Goal: Information Seeking & Learning: Learn about a topic

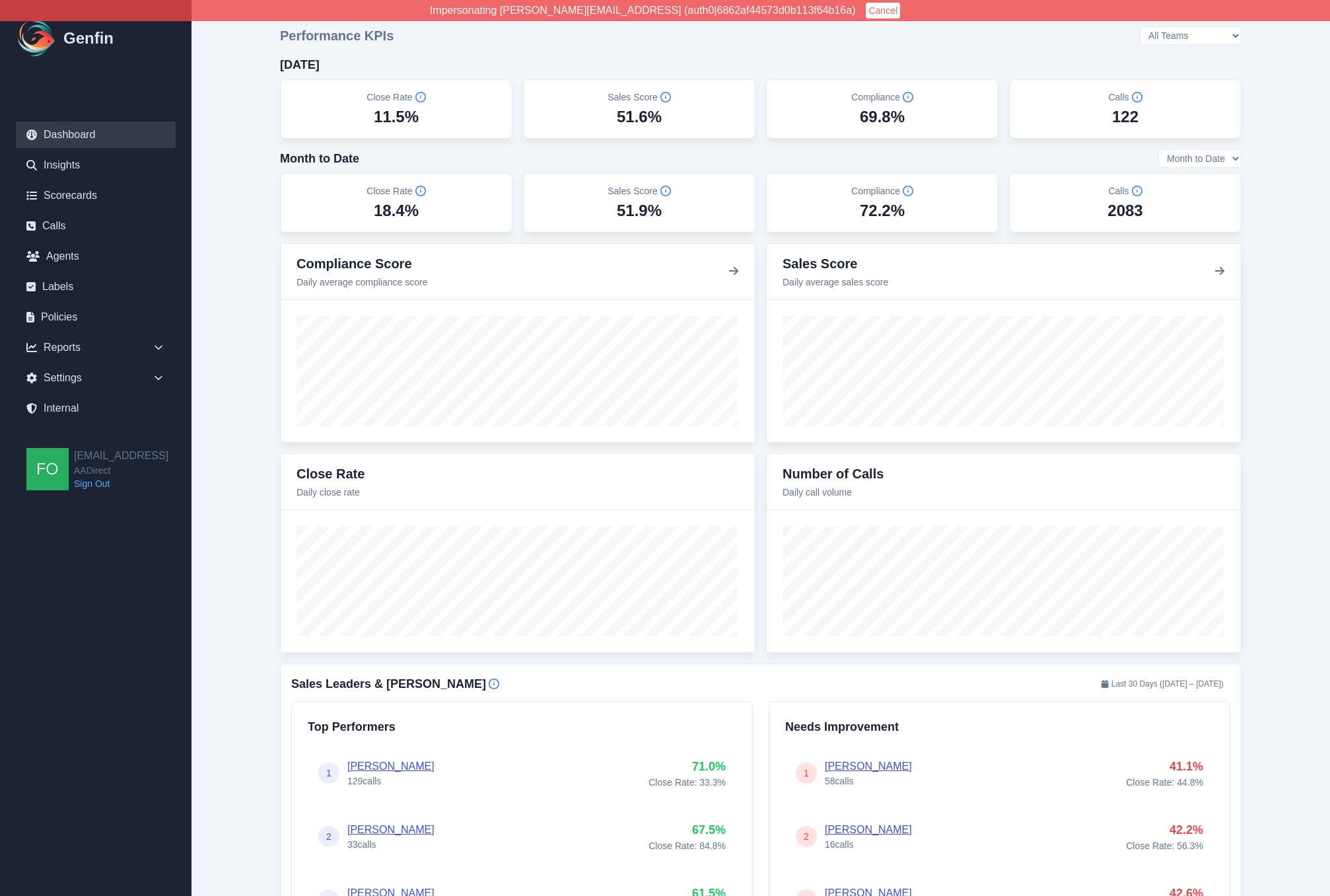
drag, startPoint x: 267, startPoint y: 280, endPoint x: 220, endPoint y: 267, distance: 48.8
click at [74, 405] on link "Internal" at bounding box center [96, 408] width 160 height 26
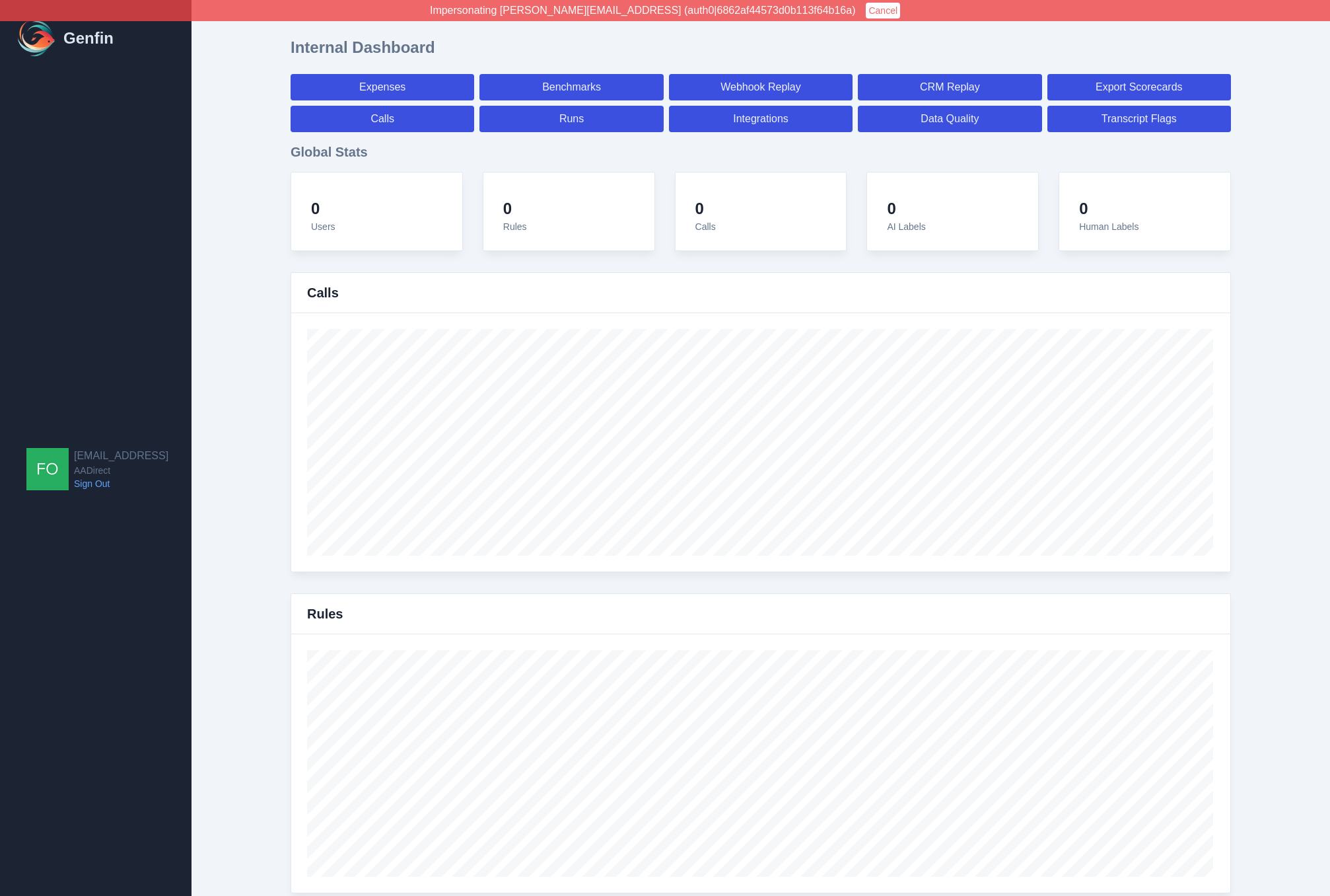
select select "paid"
select select "7"
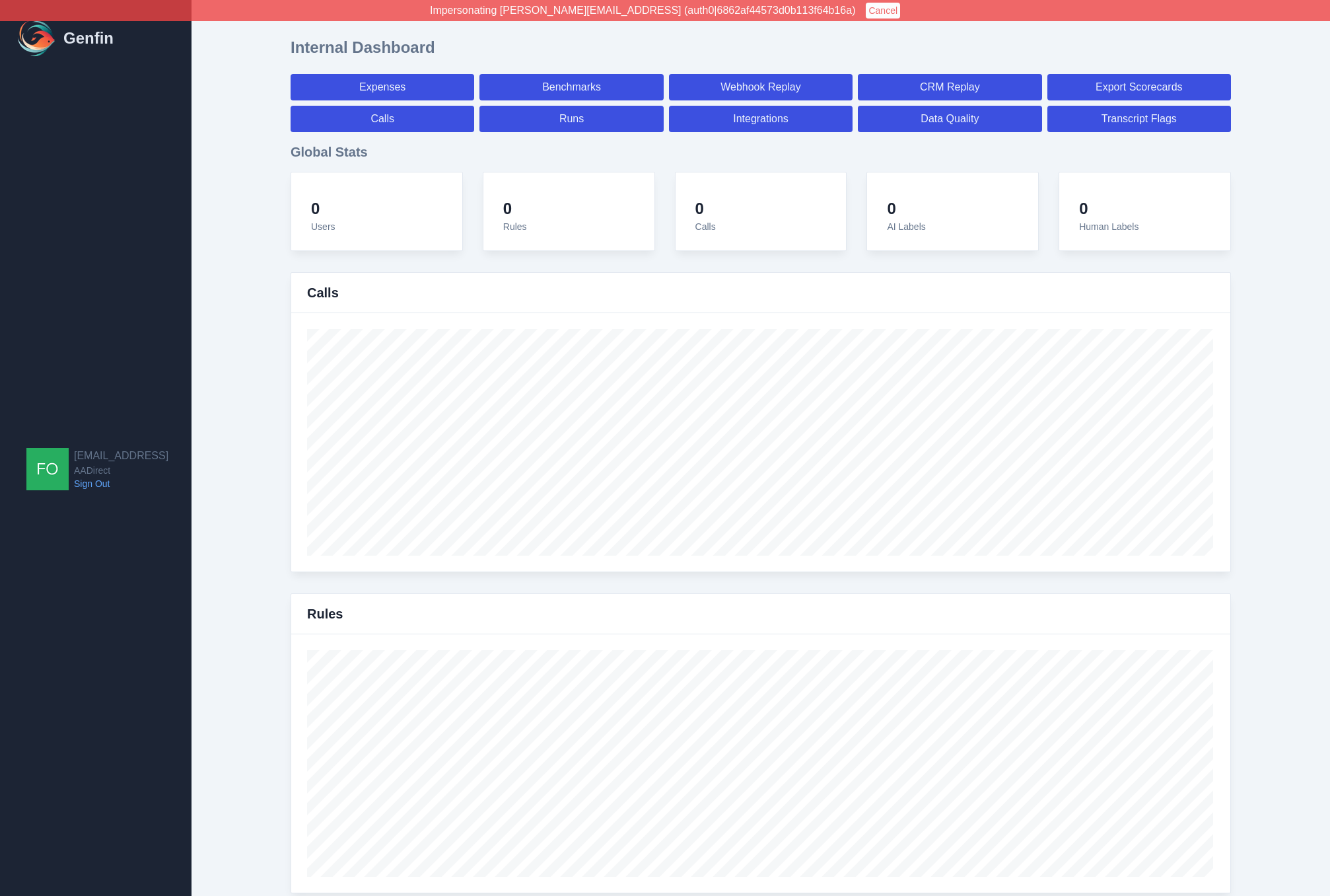
select select "paid"
select select "7"
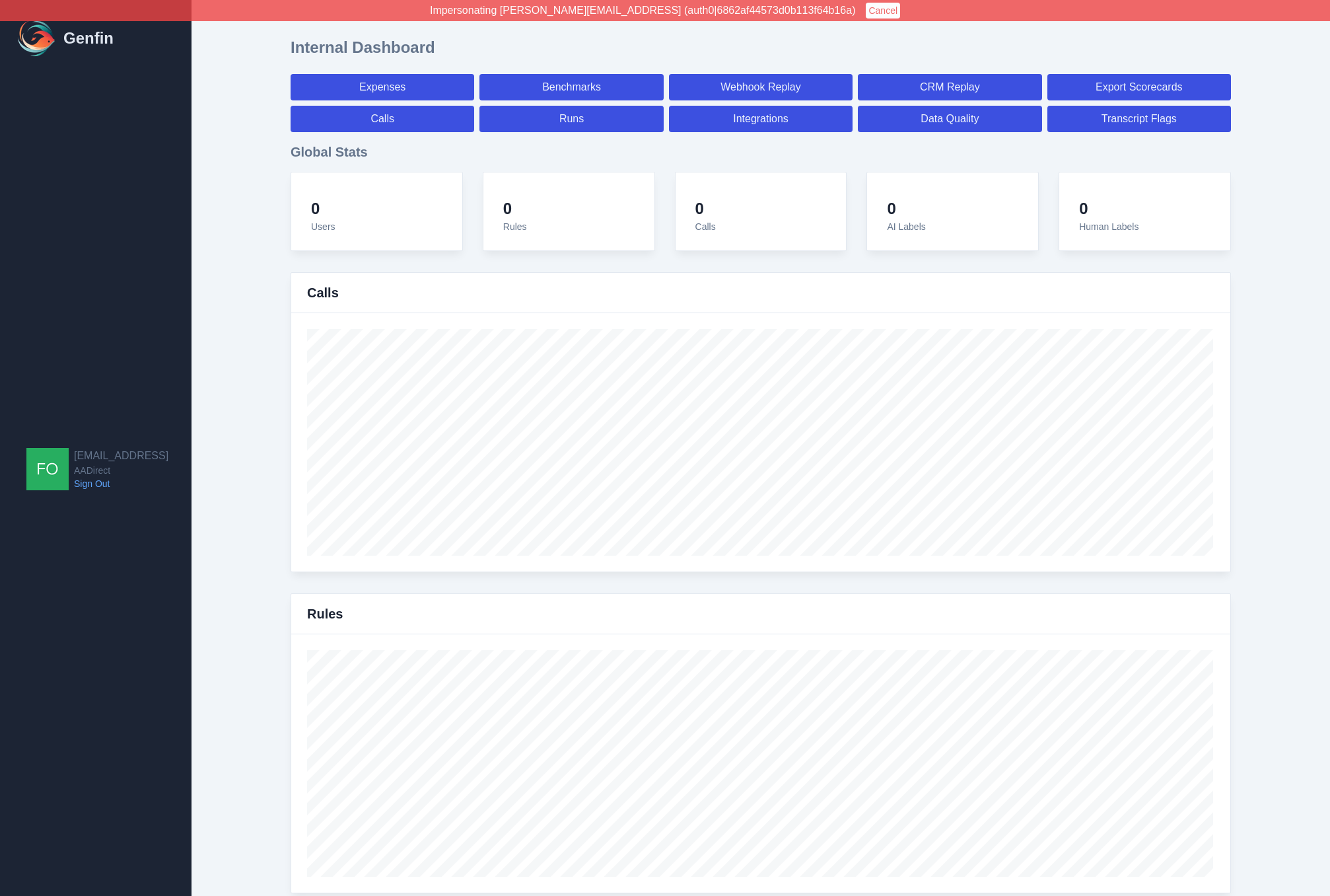
select select "7"
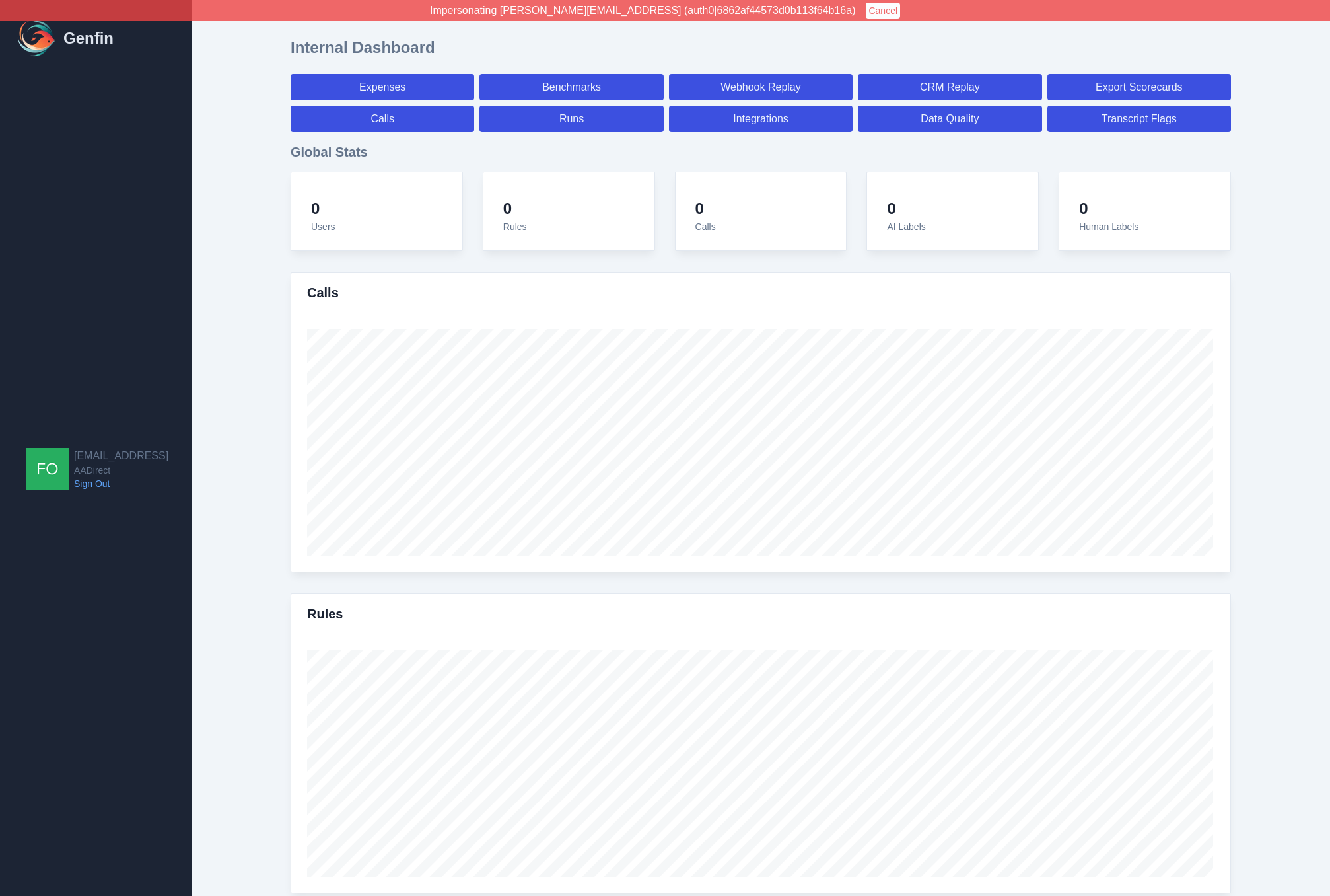
select select "7"
select select "paid"
select select "7"
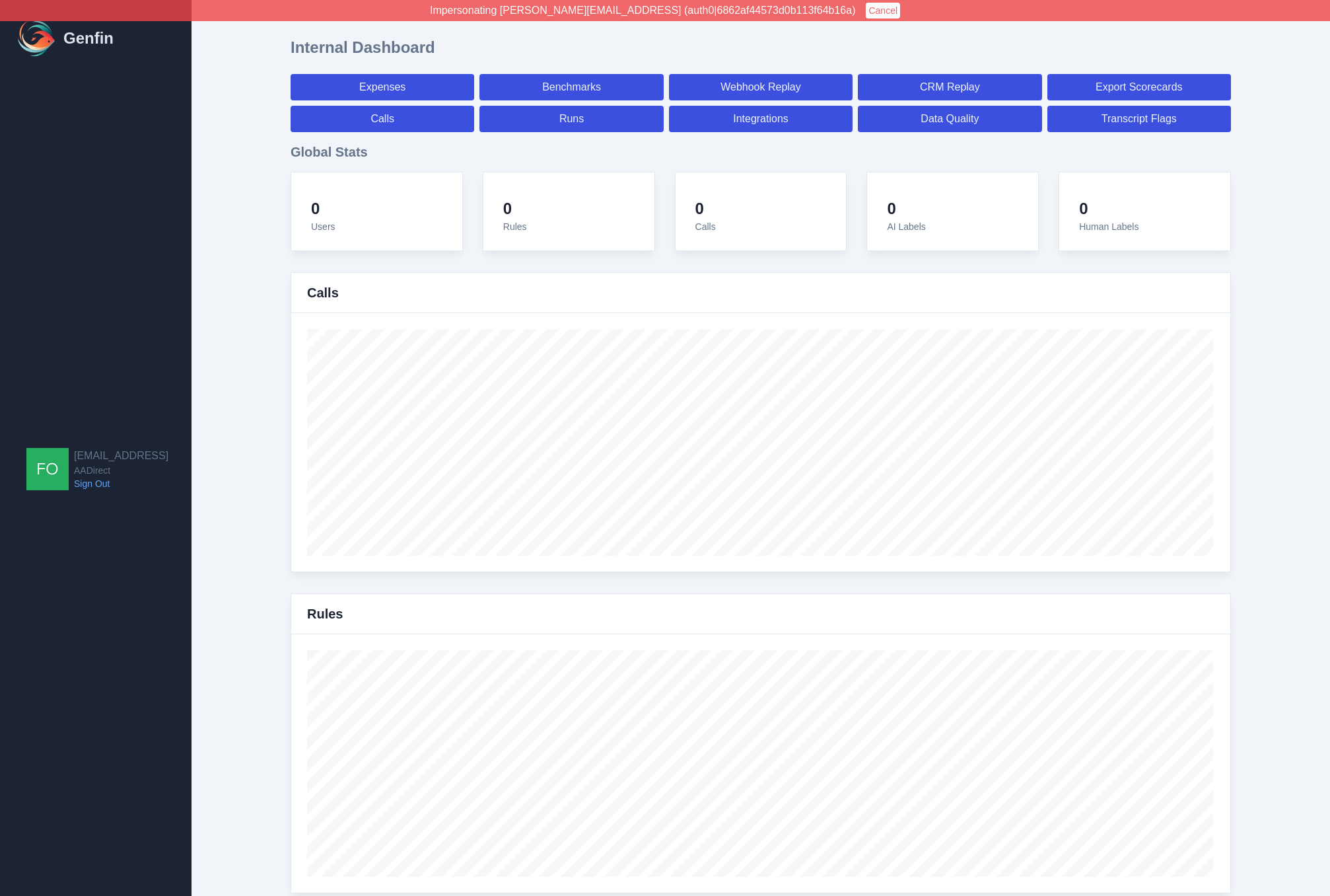
select select "7"
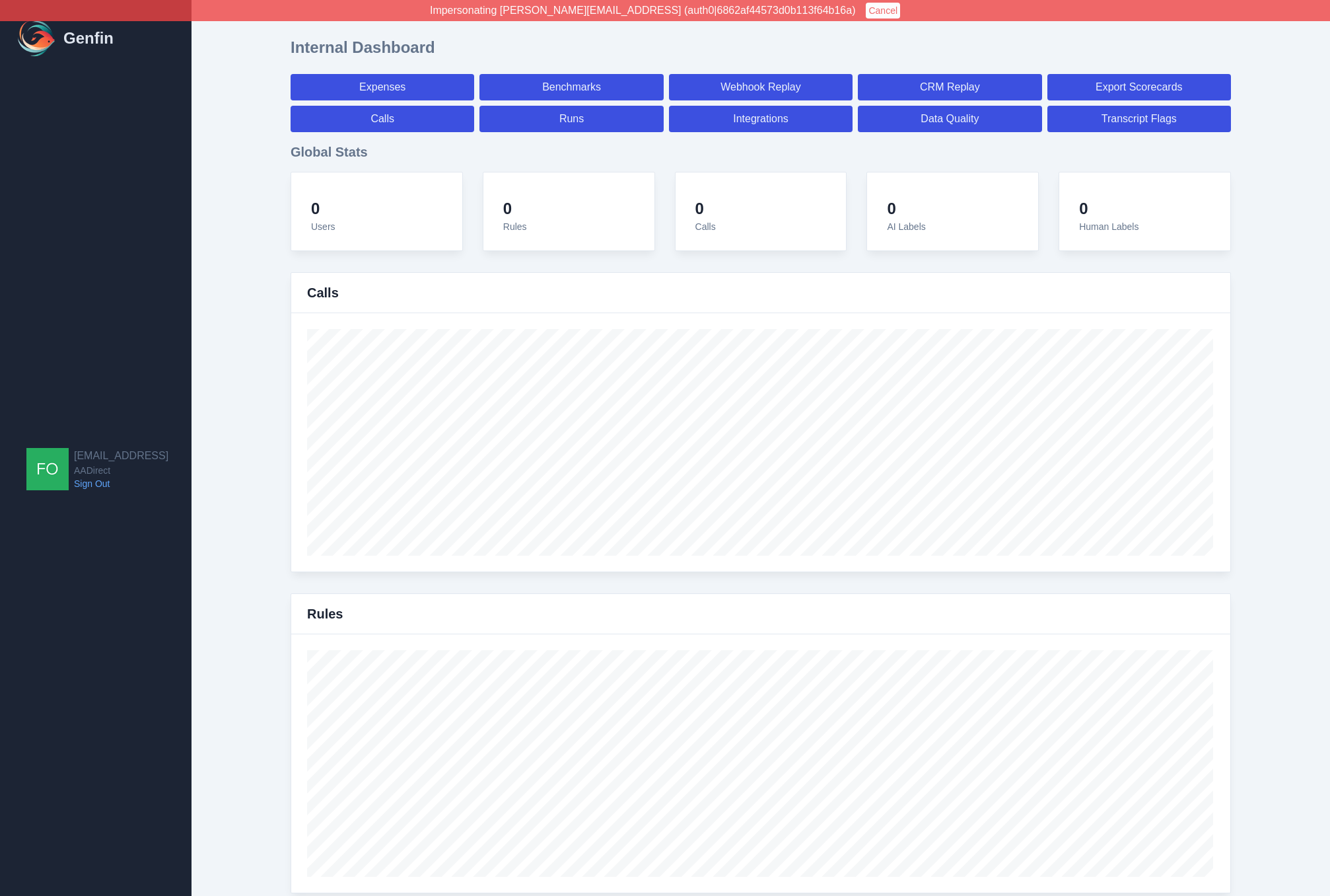
select select "7"
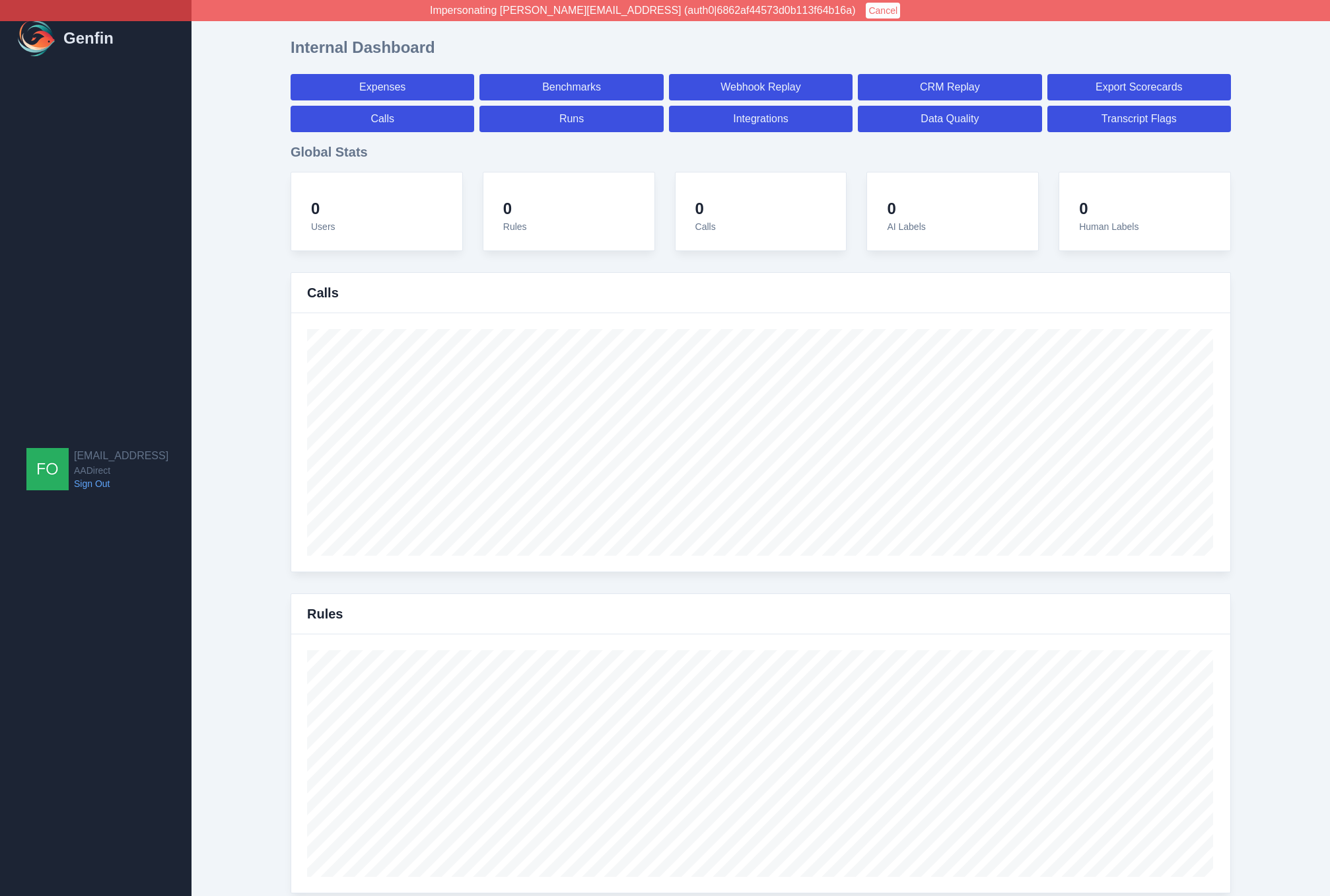
select select "7"
select select "paid"
select select "7"
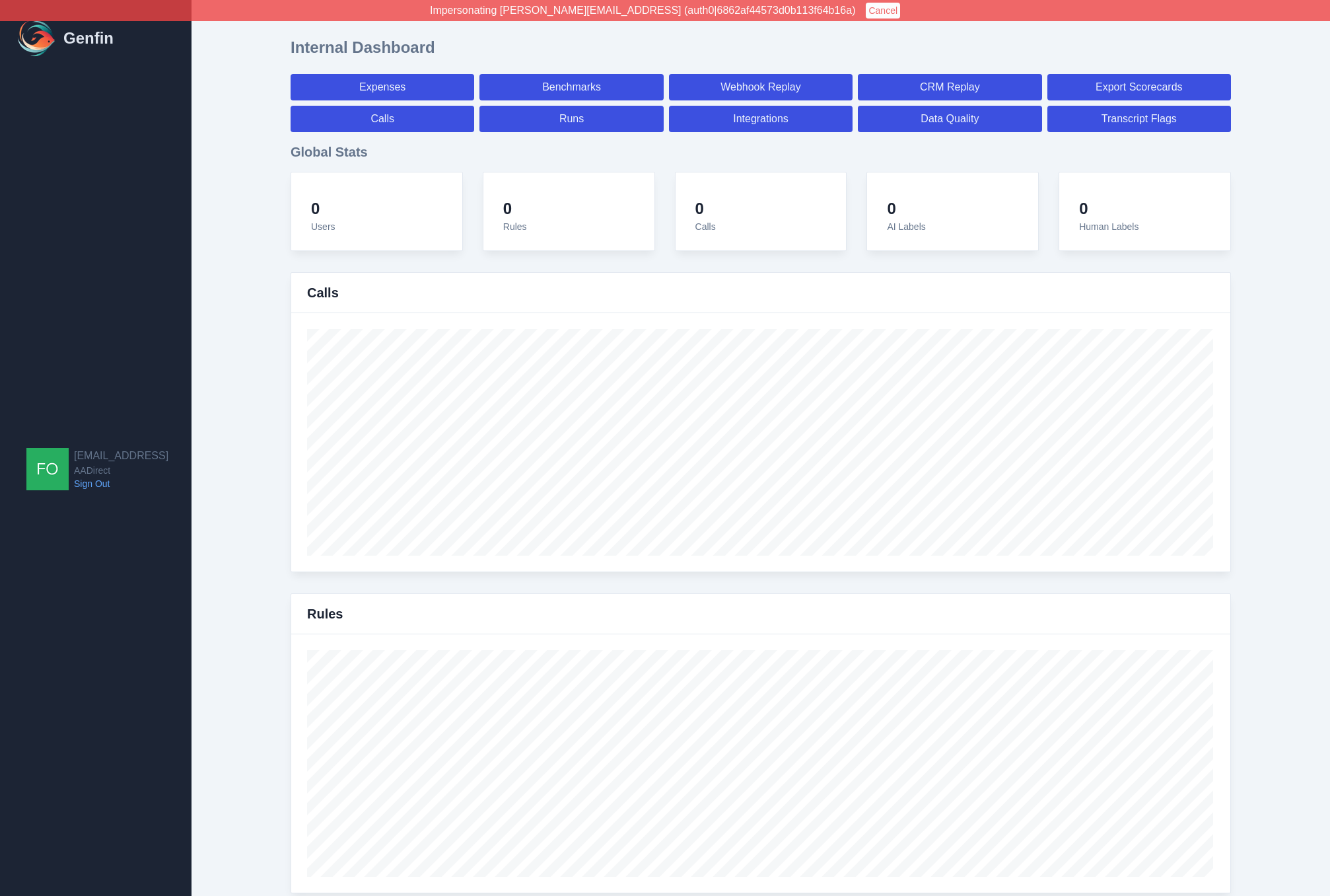
select select "7"
select select "paid"
select select "7"
select select "paid"
select select "7"
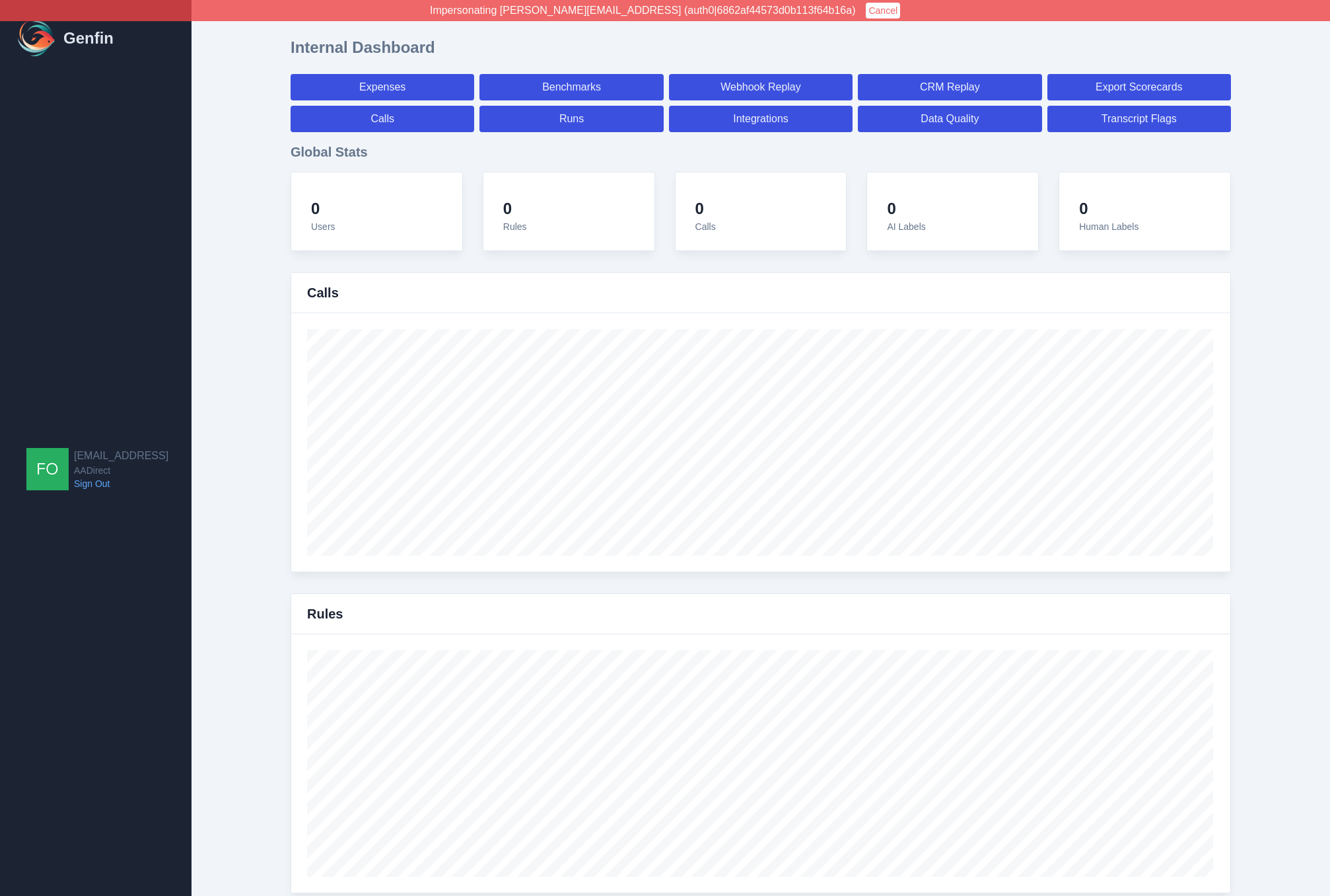
select select "paid"
select select "7"
select select "paid"
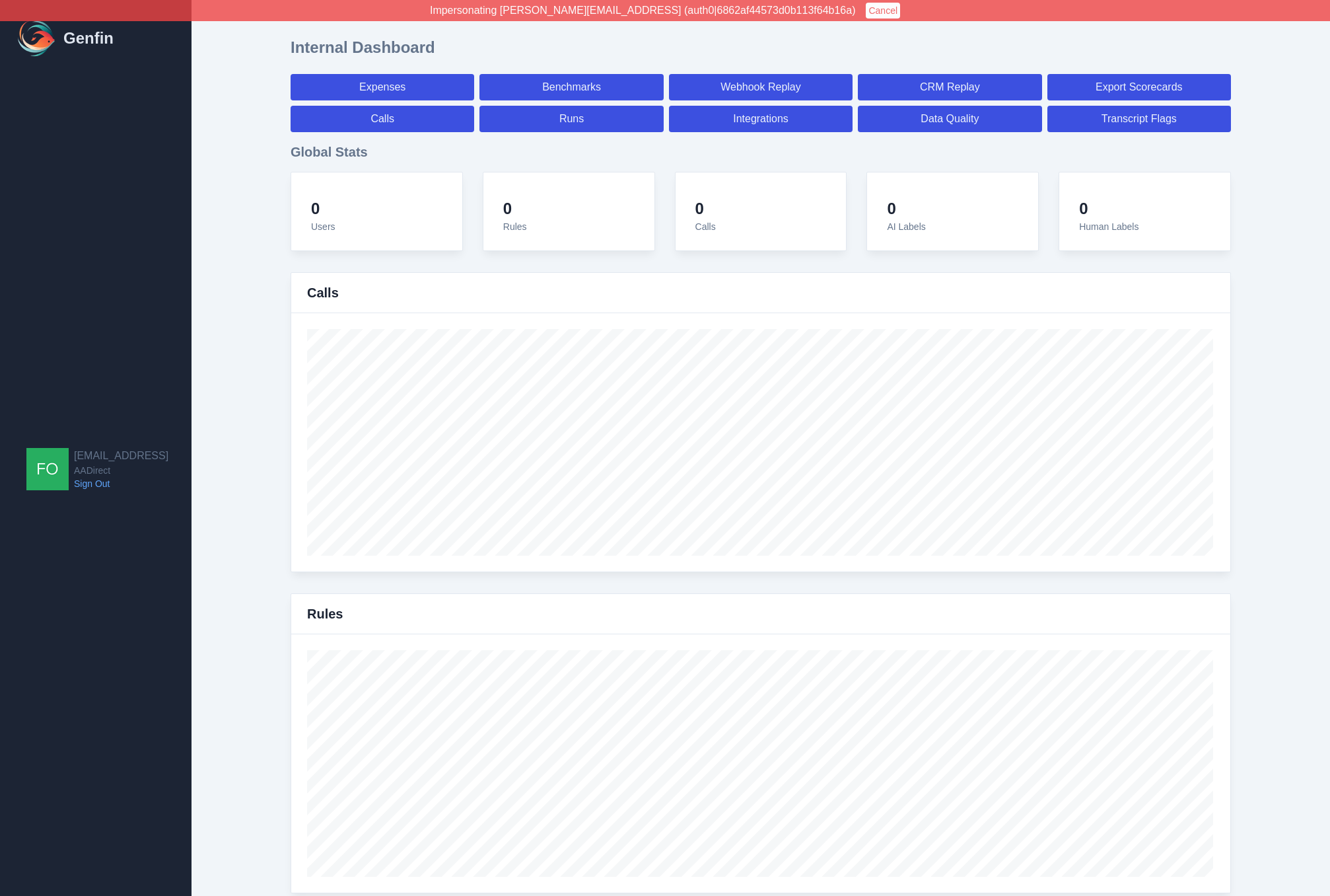
select select "7"
select select "paid"
select select "7"
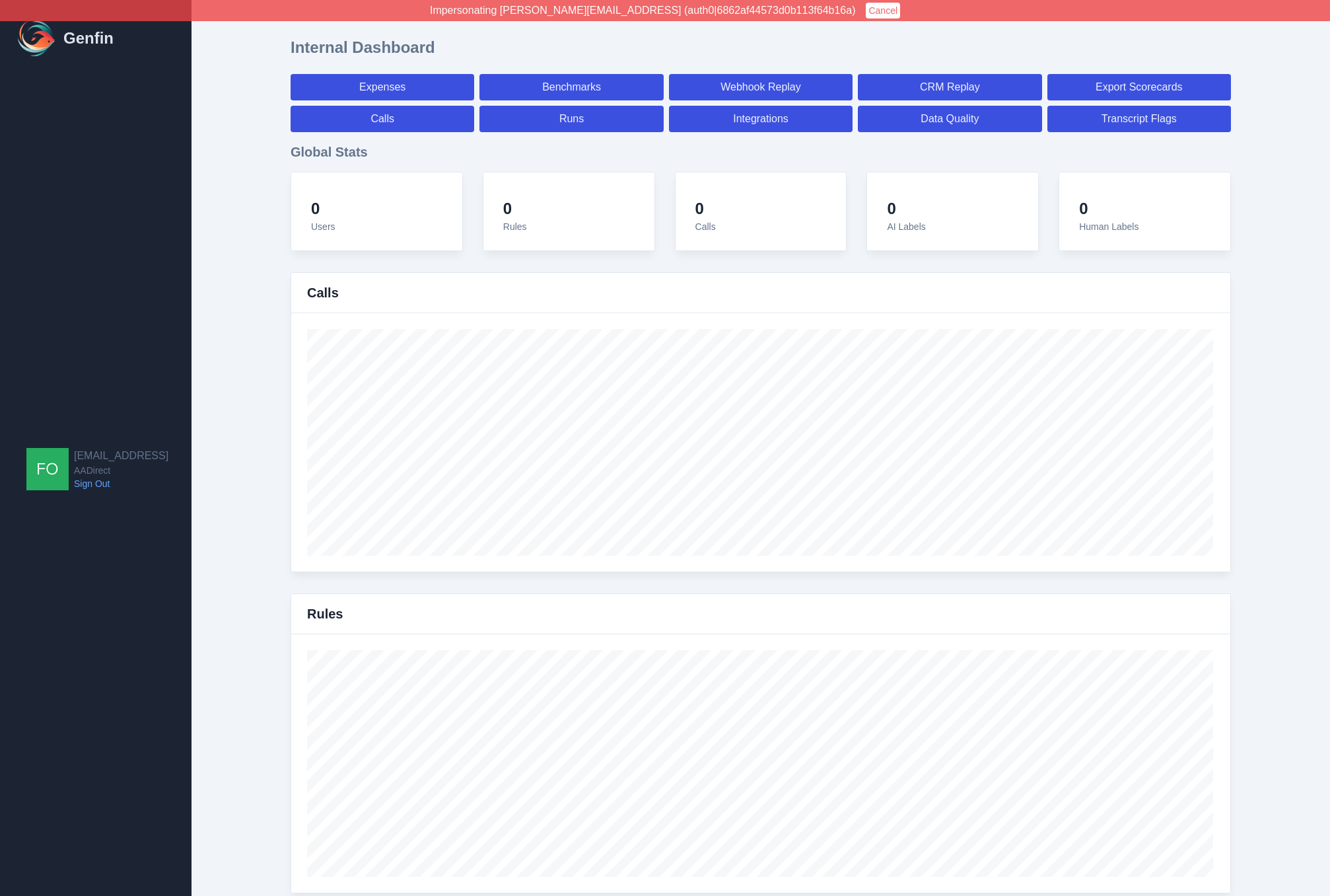
select select "7"
select select "paid"
select select "7"
select select "paid"
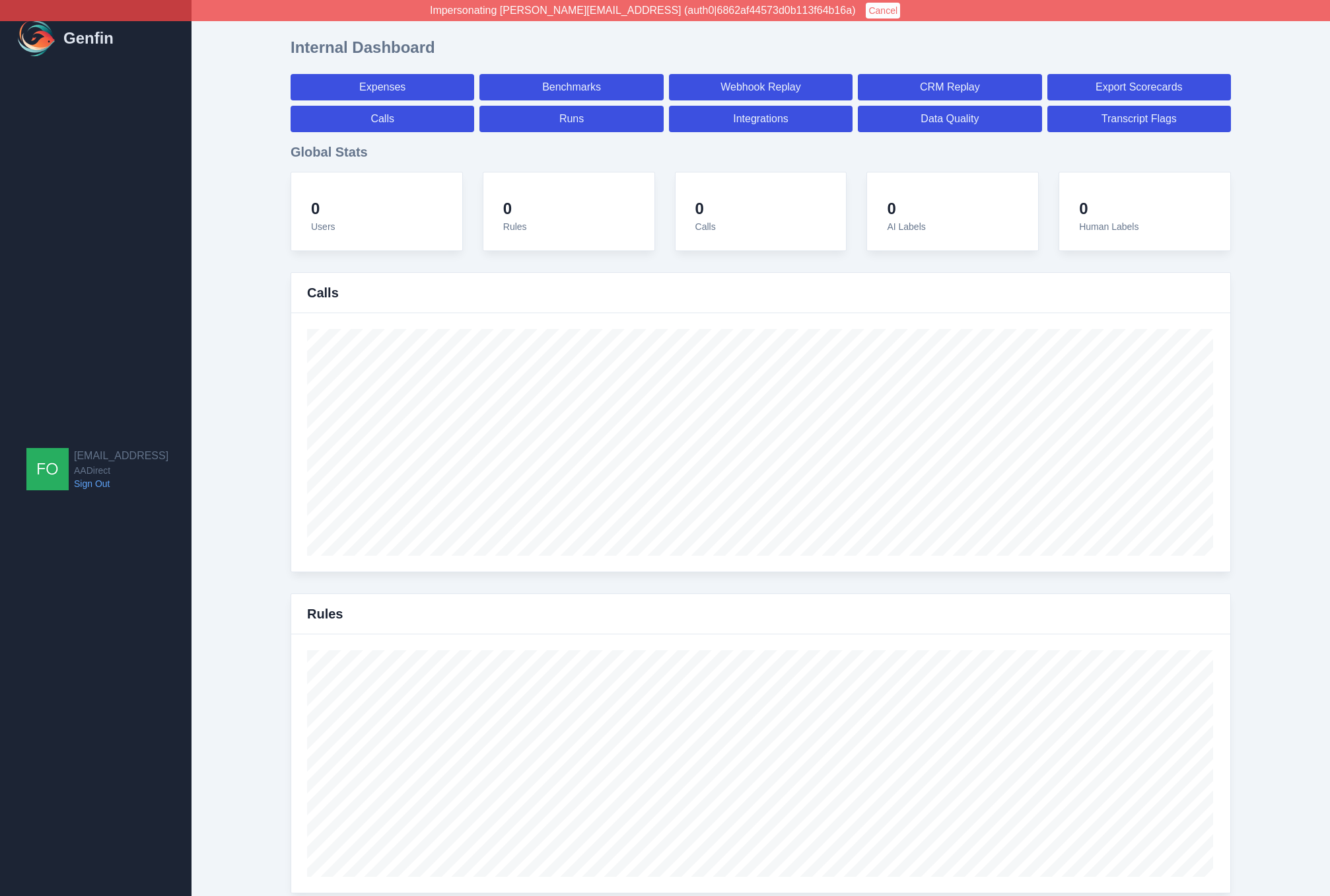
select select "7"
select select "paid"
select select "7"
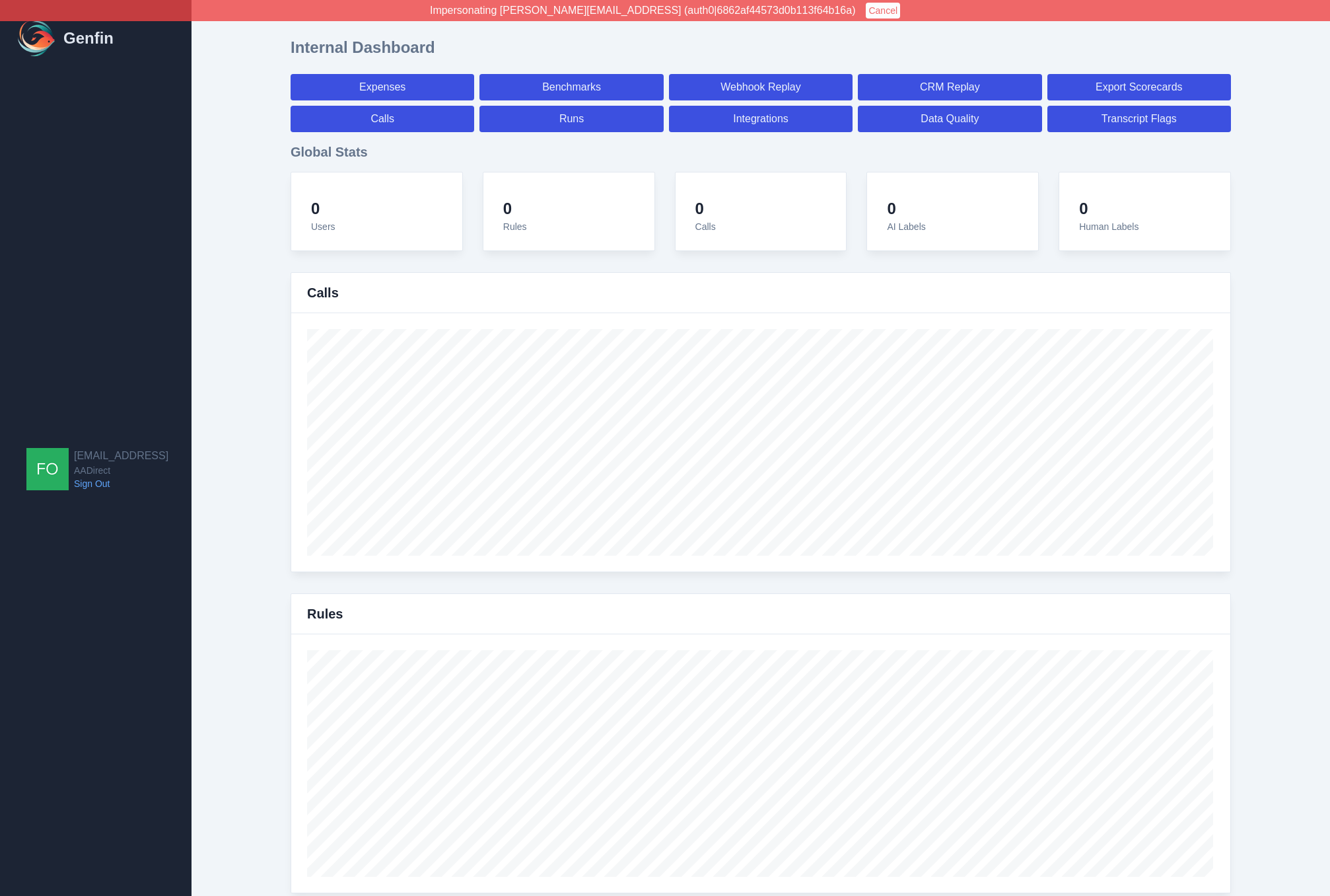
select select "7"
select select "paid"
select select "7"
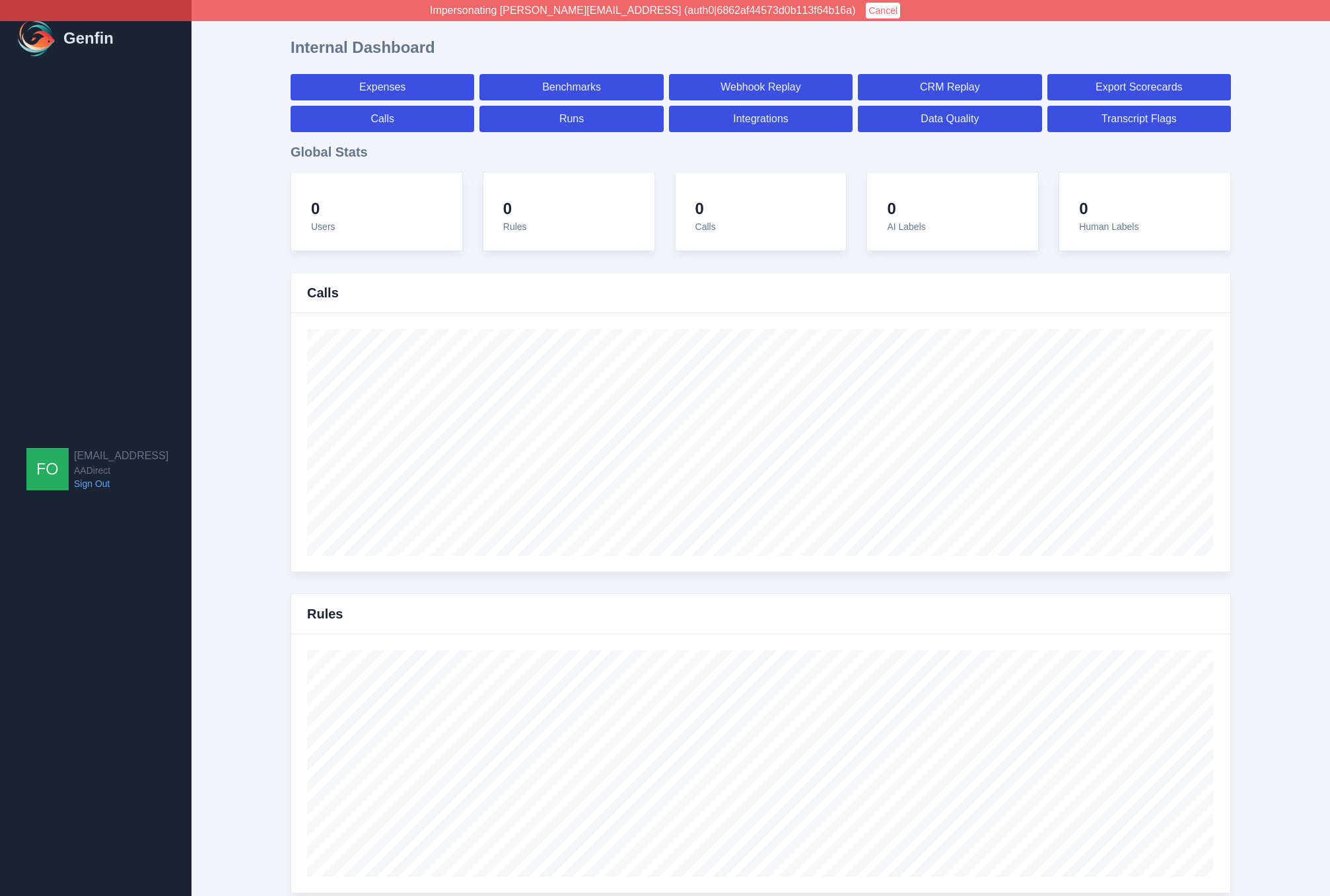
select select "7"
select select "paid"
select select "7"
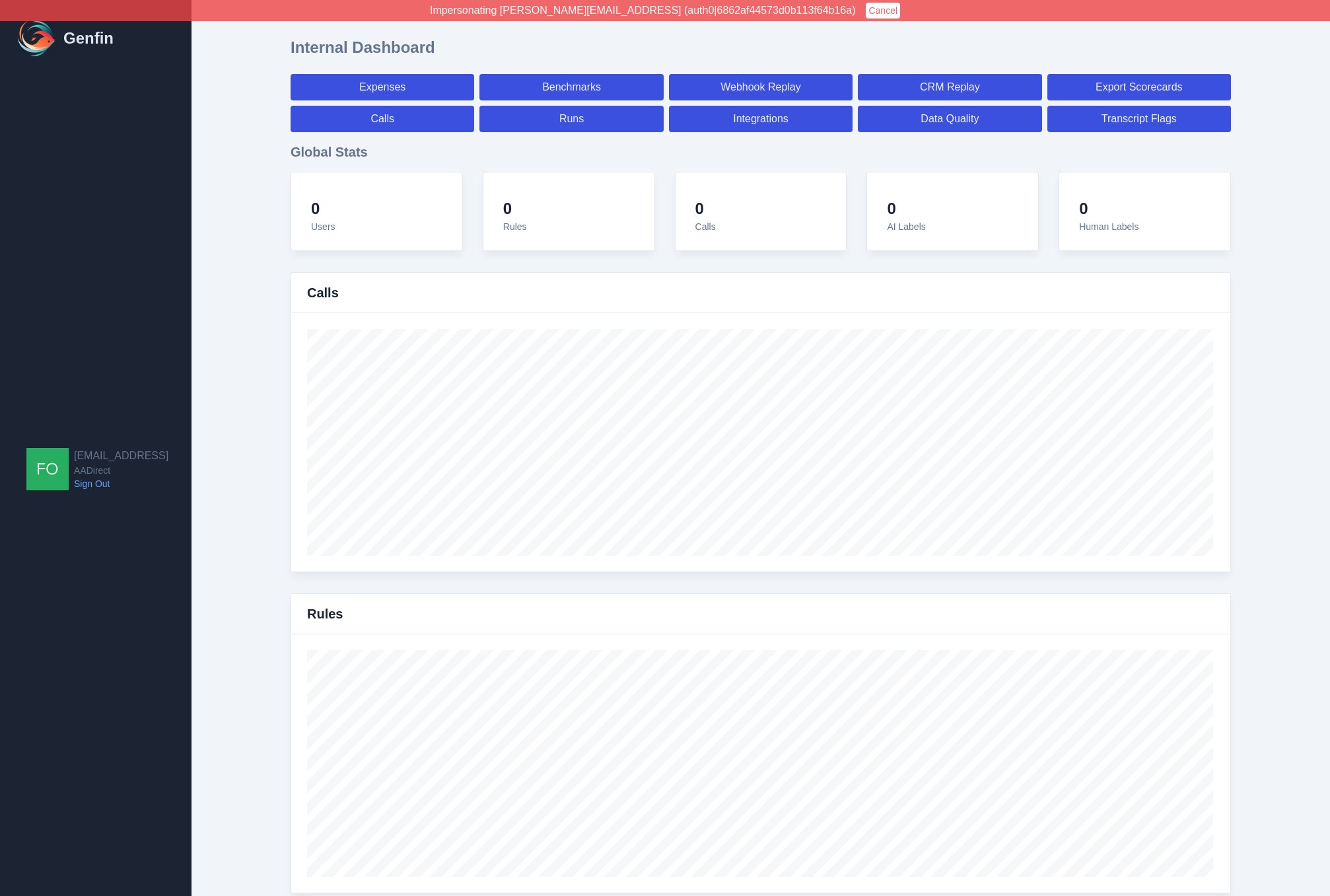
select select "7"
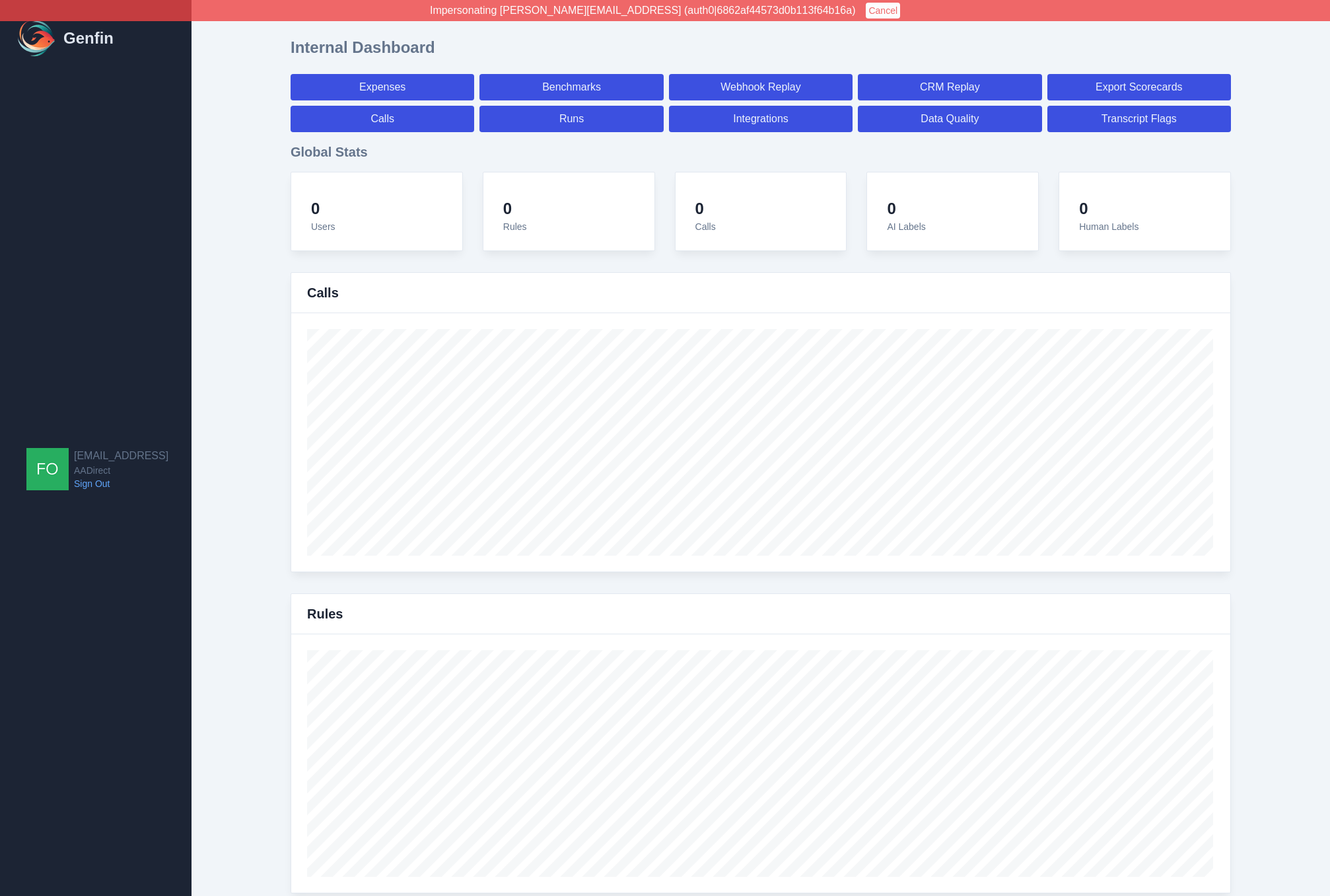
select select "paid"
select select "7"
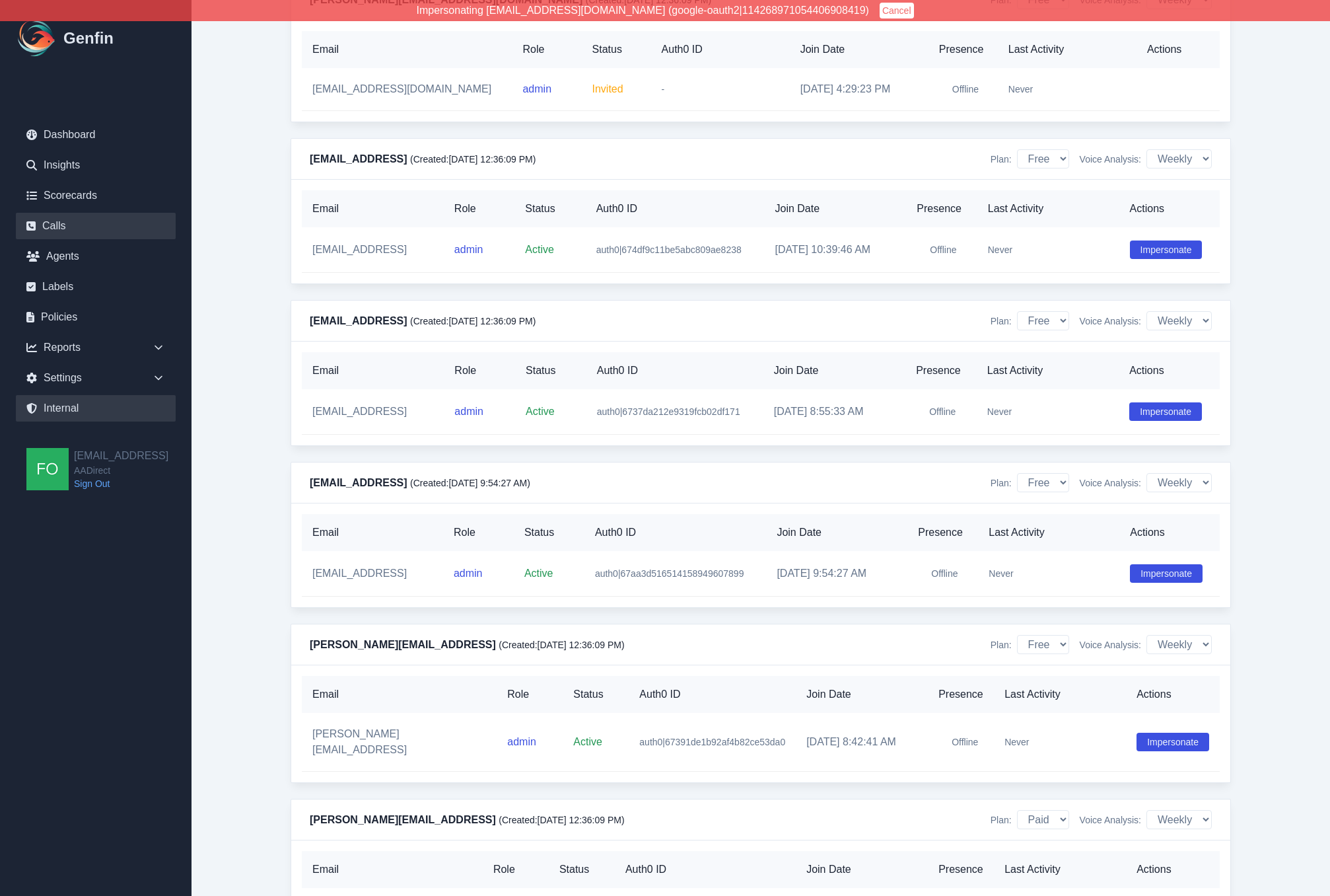
click at [89, 226] on link "Calls" at bounding box center [96, 226] width 160 height 26
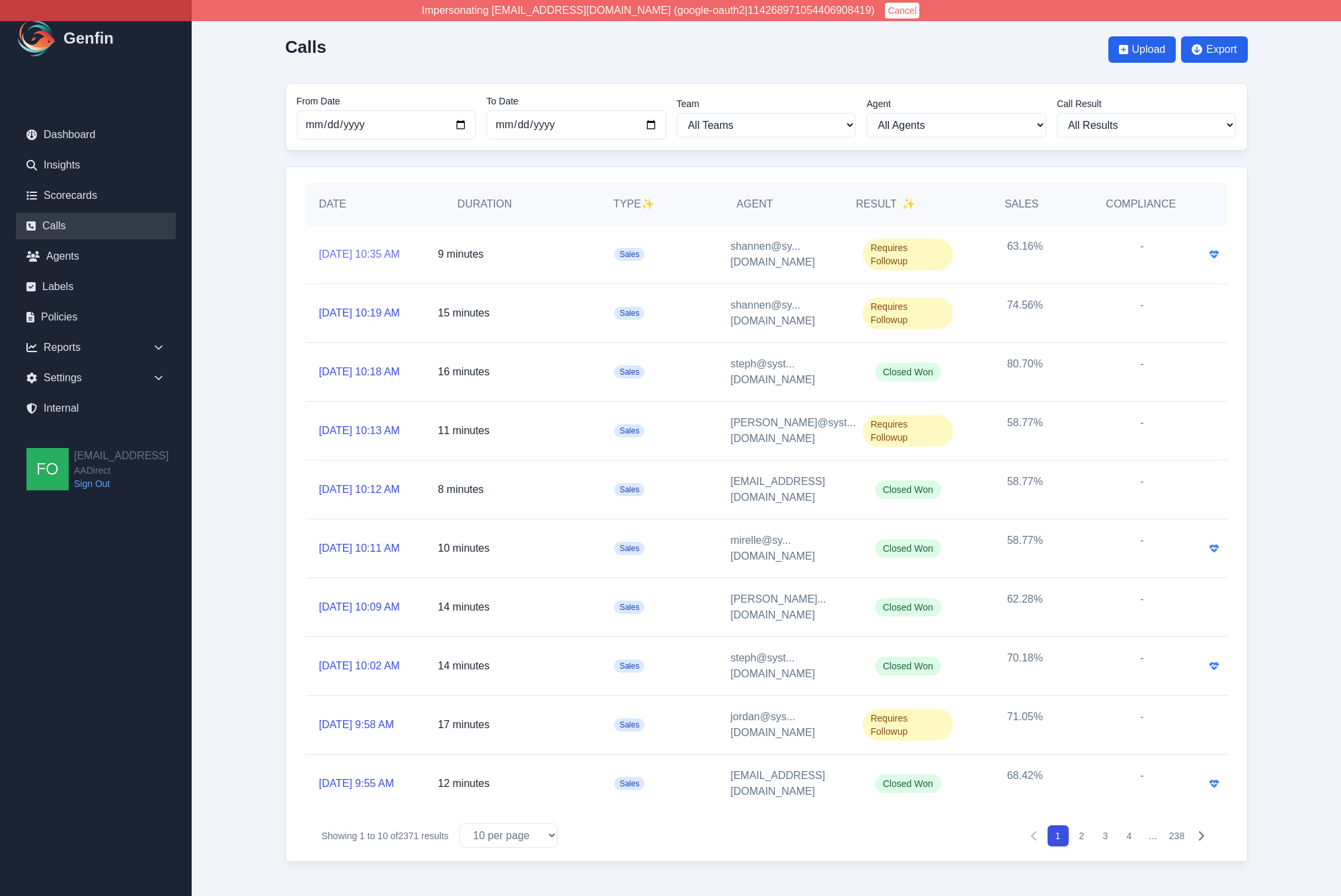
click at [363, 247] on link "10/9/2025, 10:35 AM" at bounding box center [360, 255] width 81 height 16
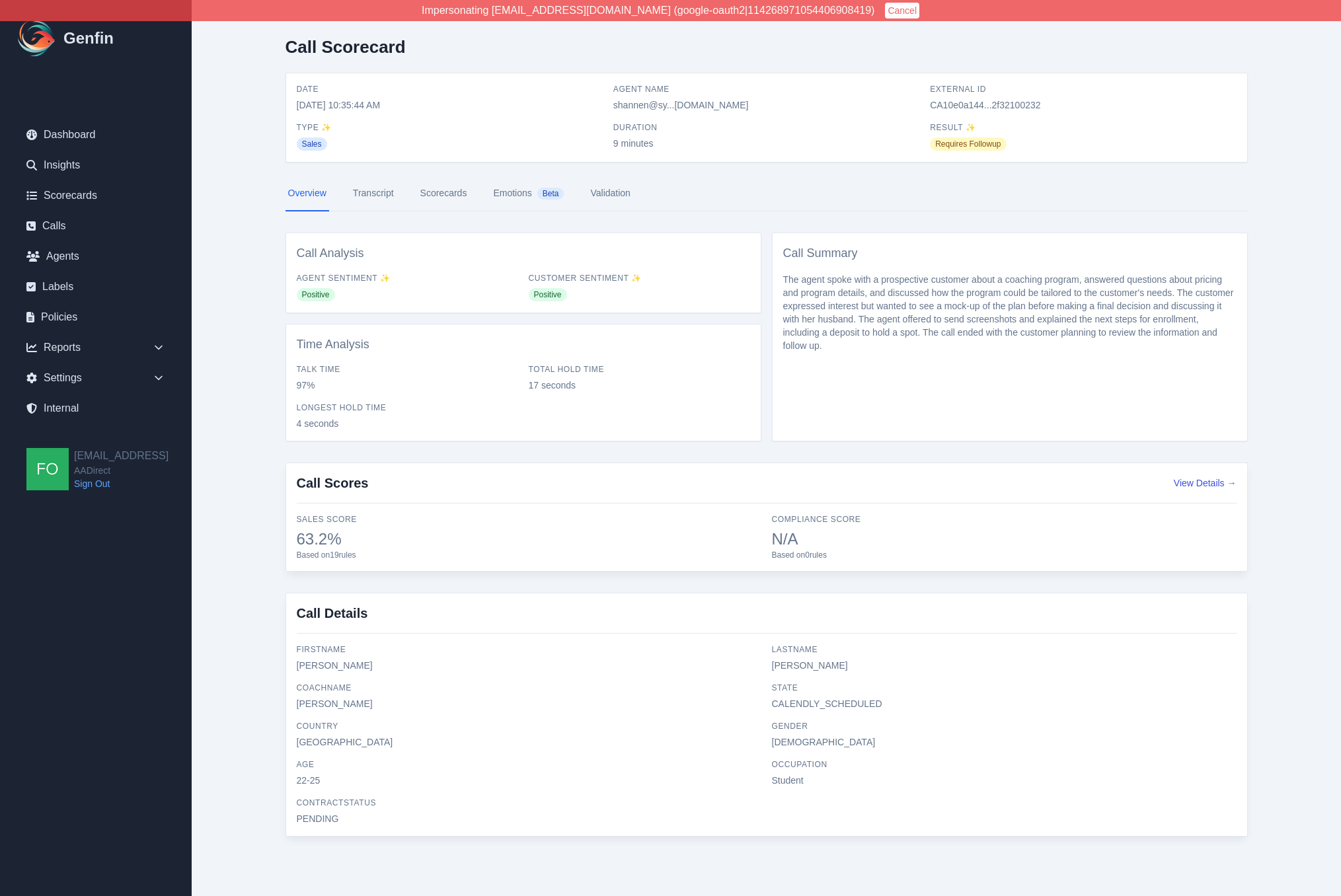
click at [261, 471] on div "Call Scorecard Date 10/9/2025, 10:35:44 AM Agent Name shannen@sy...m2.fitness E…" at bounding box center [767, 441] width 1015 height 884
click at [151, 373] on div "Settings" at bounding box center [96, 378] width 160 height 26
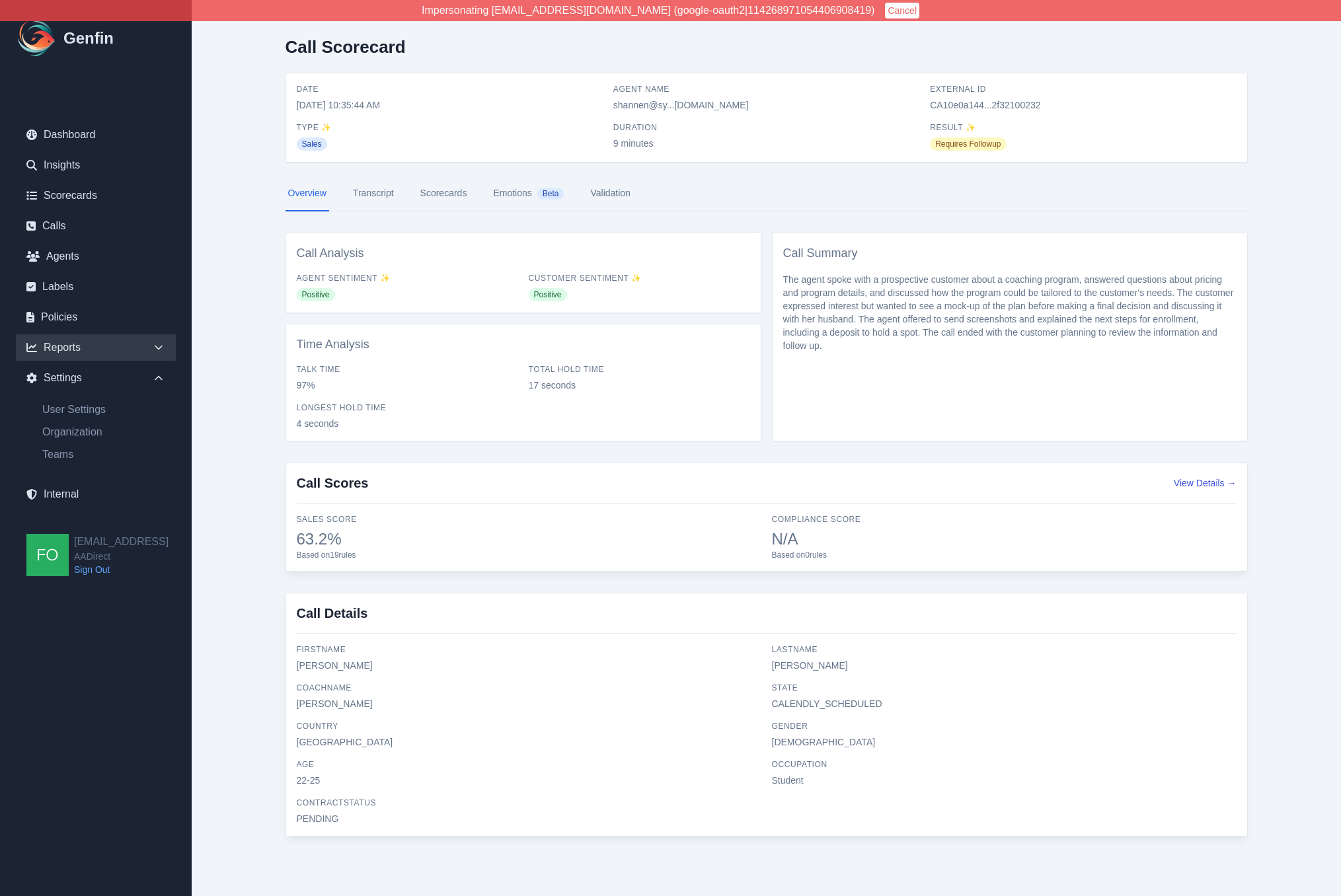
click at [146, 346] on div "Reports" at bounding box center [96, 348] width 160 height 26
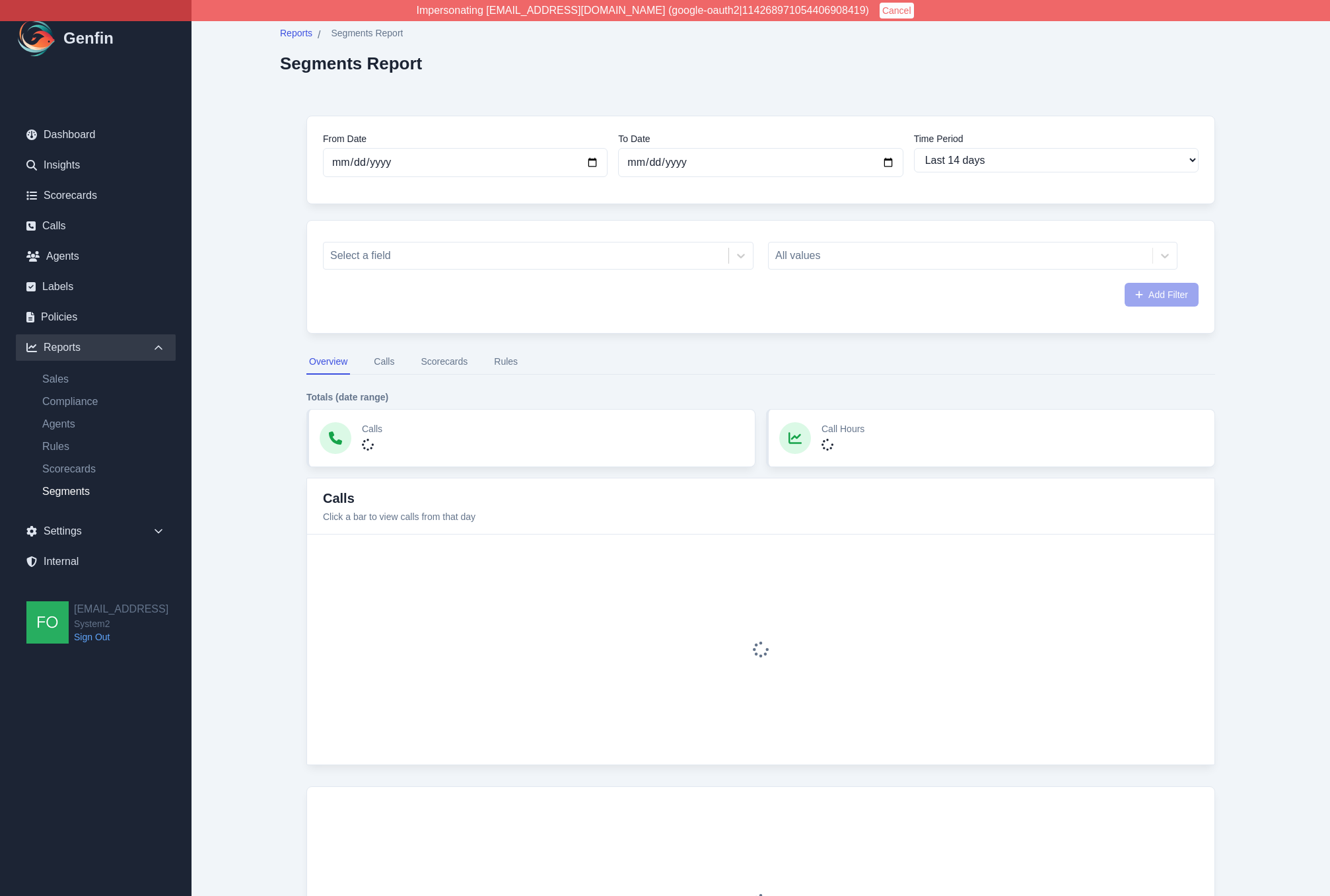
select select "14"
click at [382, 360] on button "Calls" at bounding box center [384, 362] width 26 height 25
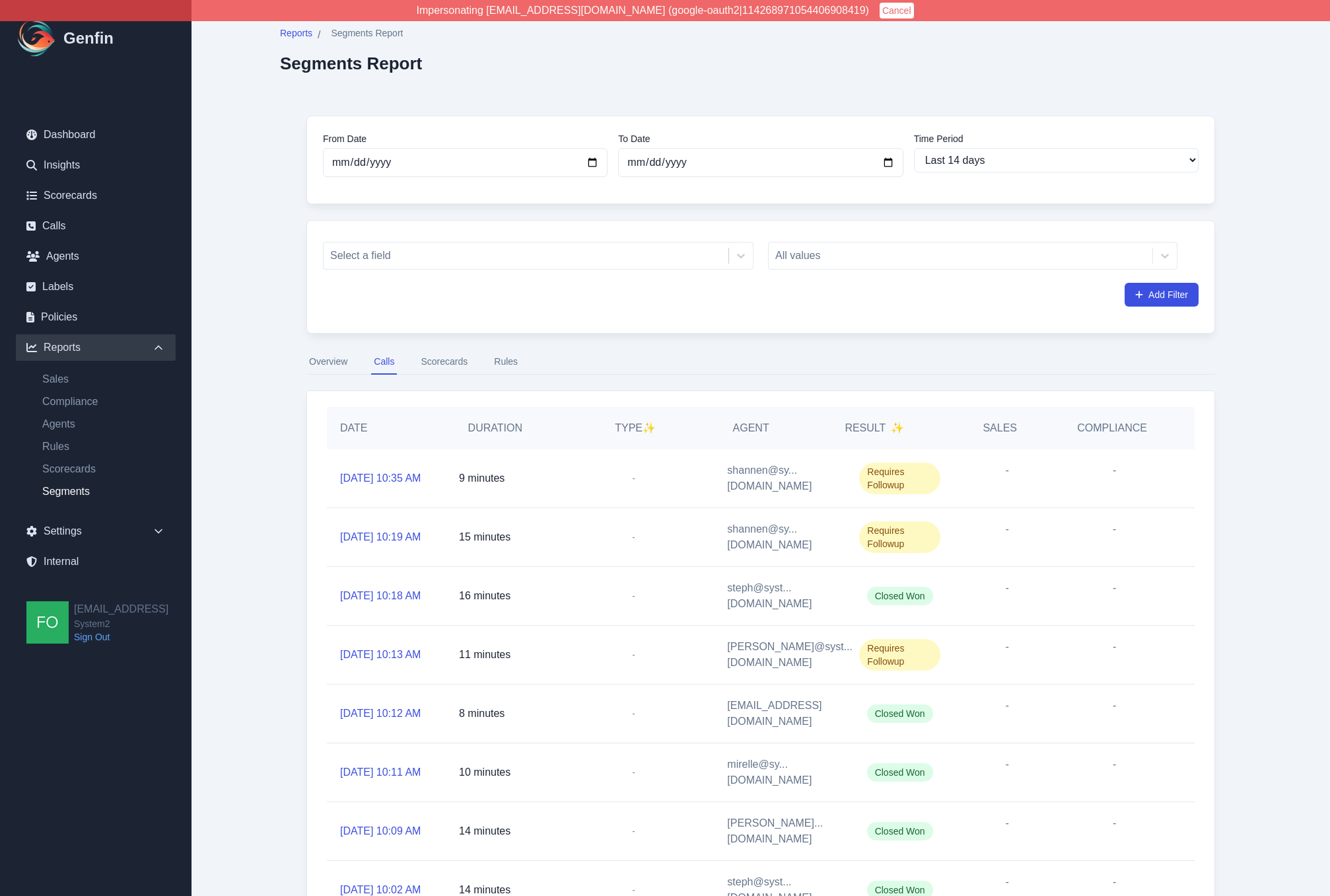
drag, startPoint x: 677, startPoint y: 480, endPoint x: 654, endPoint y: 483, distance: 23.2
click at [677, 480] on div "-" at bounding box center [634, 478] width 161 height 58
click at [451, 360] on button "Scorecards" at bounding box center [444, 362] width 52 height 25
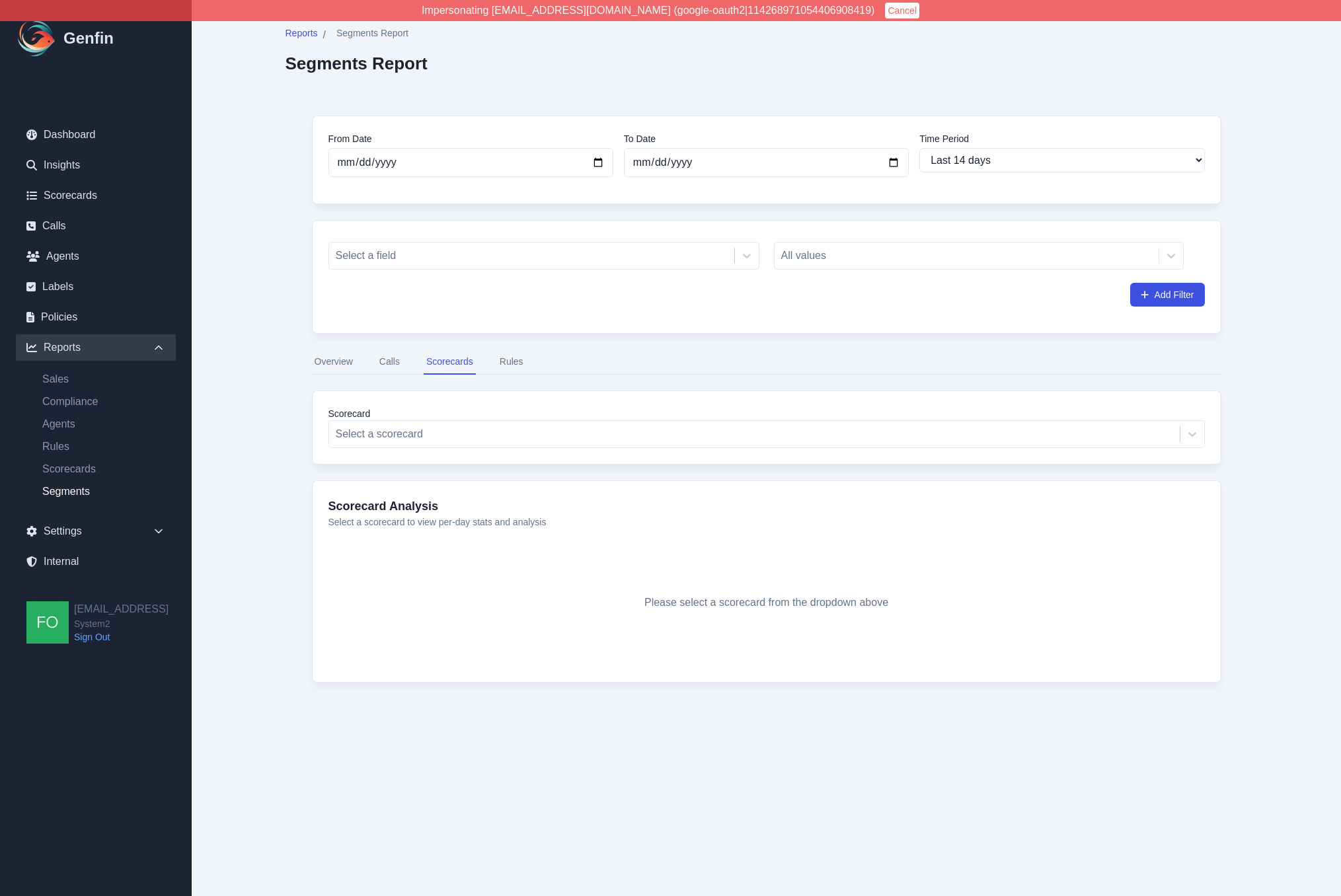
click at [521, 360] on button "Rules" at bounding box center [512, 362] width 29 height 25
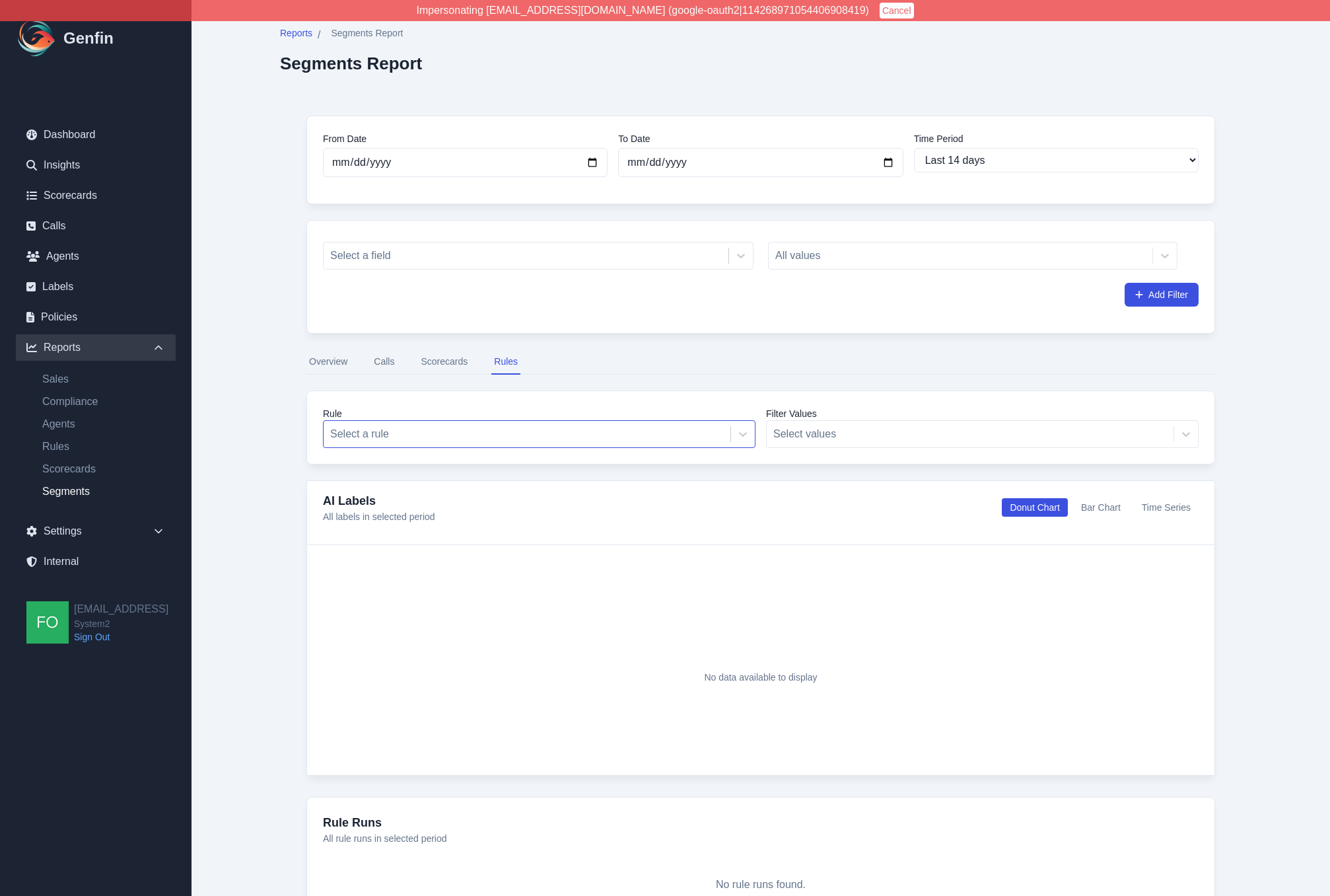
click at [429, 432] on div at bounding box center [527, 433] width 394 height 18
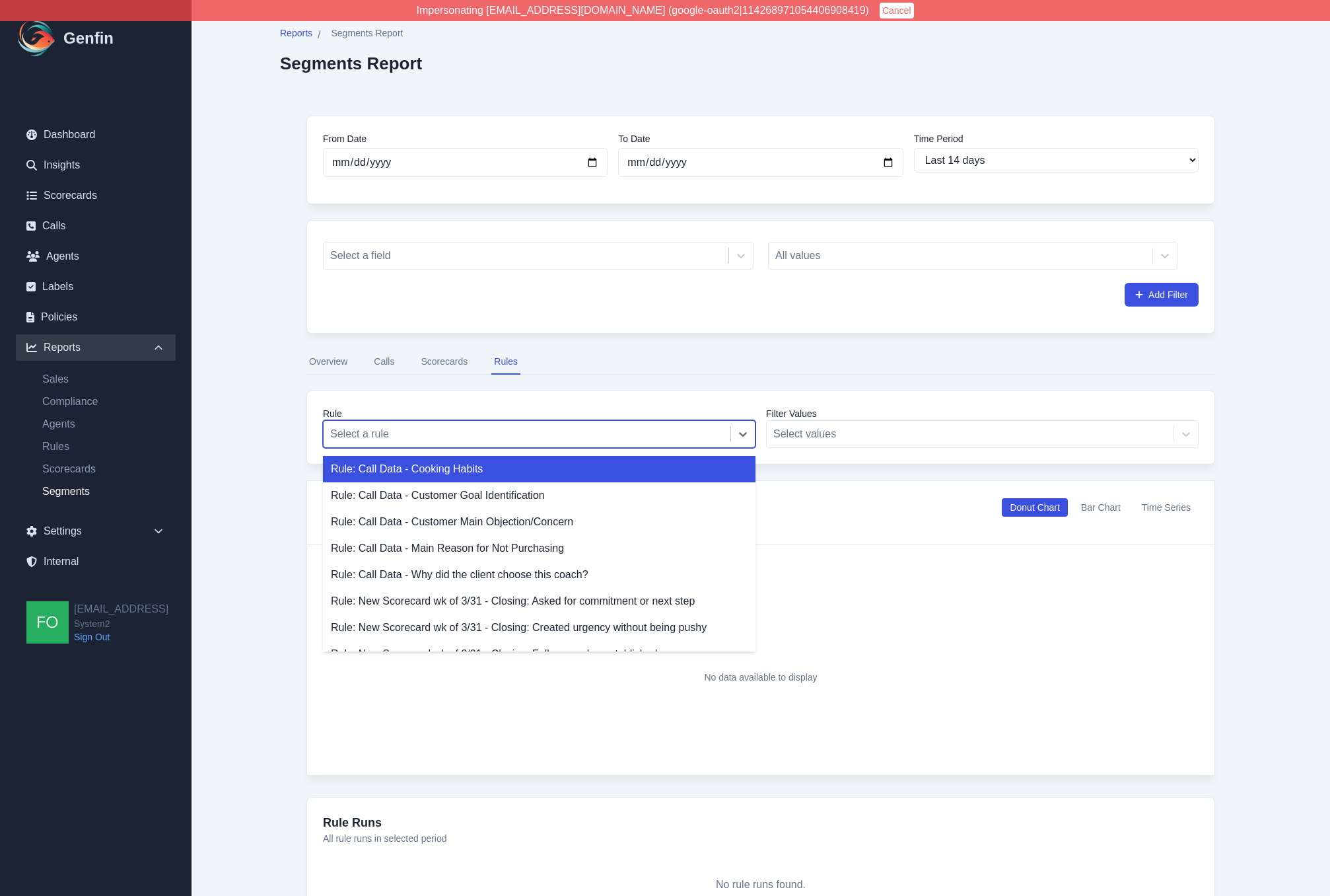
click at [425, 471] on div "Rule: Call Data - Cooking Habits" at bounding box center [539, 469] width 433 height 26
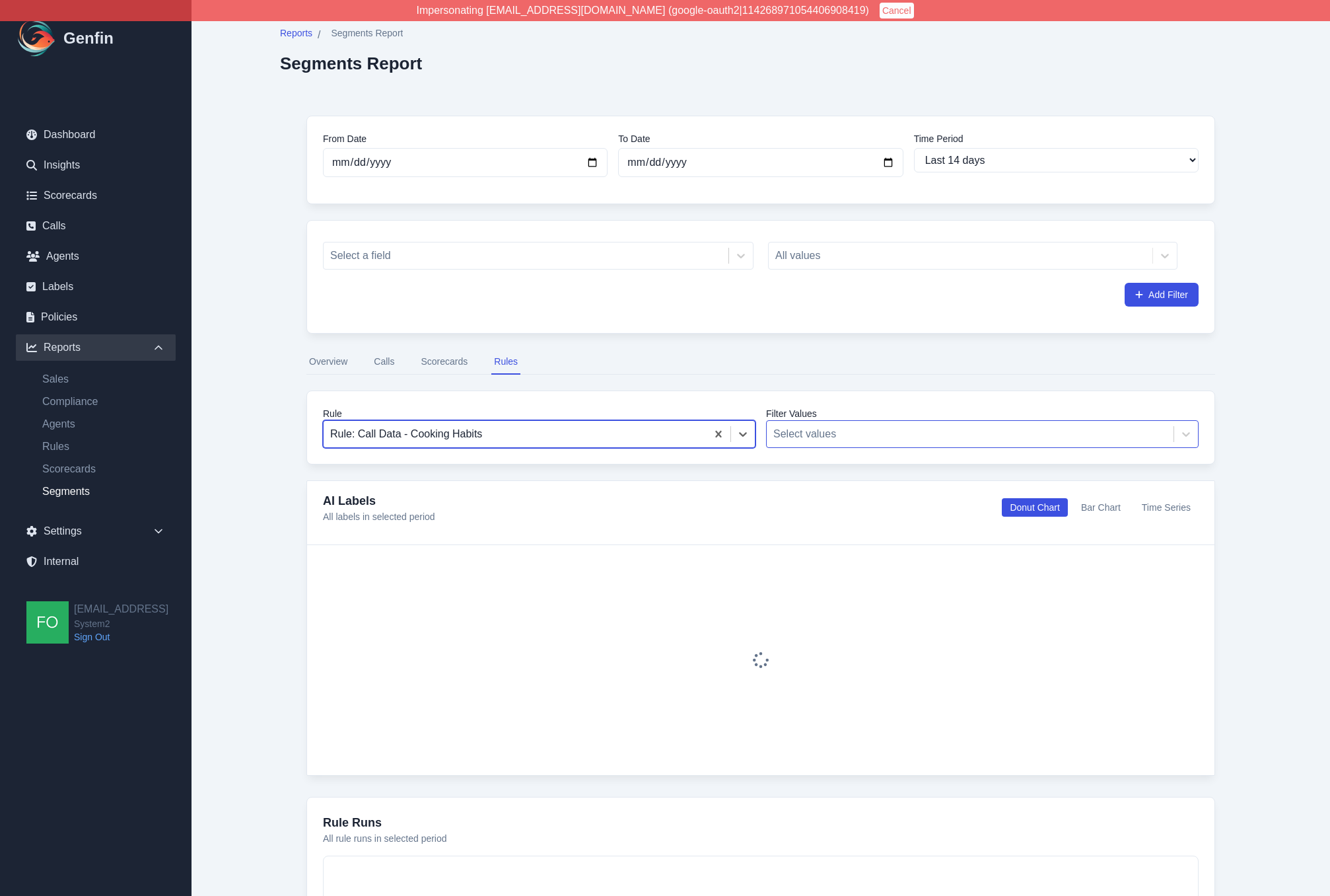
click at [853, 433] on div at bounding box center [971, 433] width 394 height 18
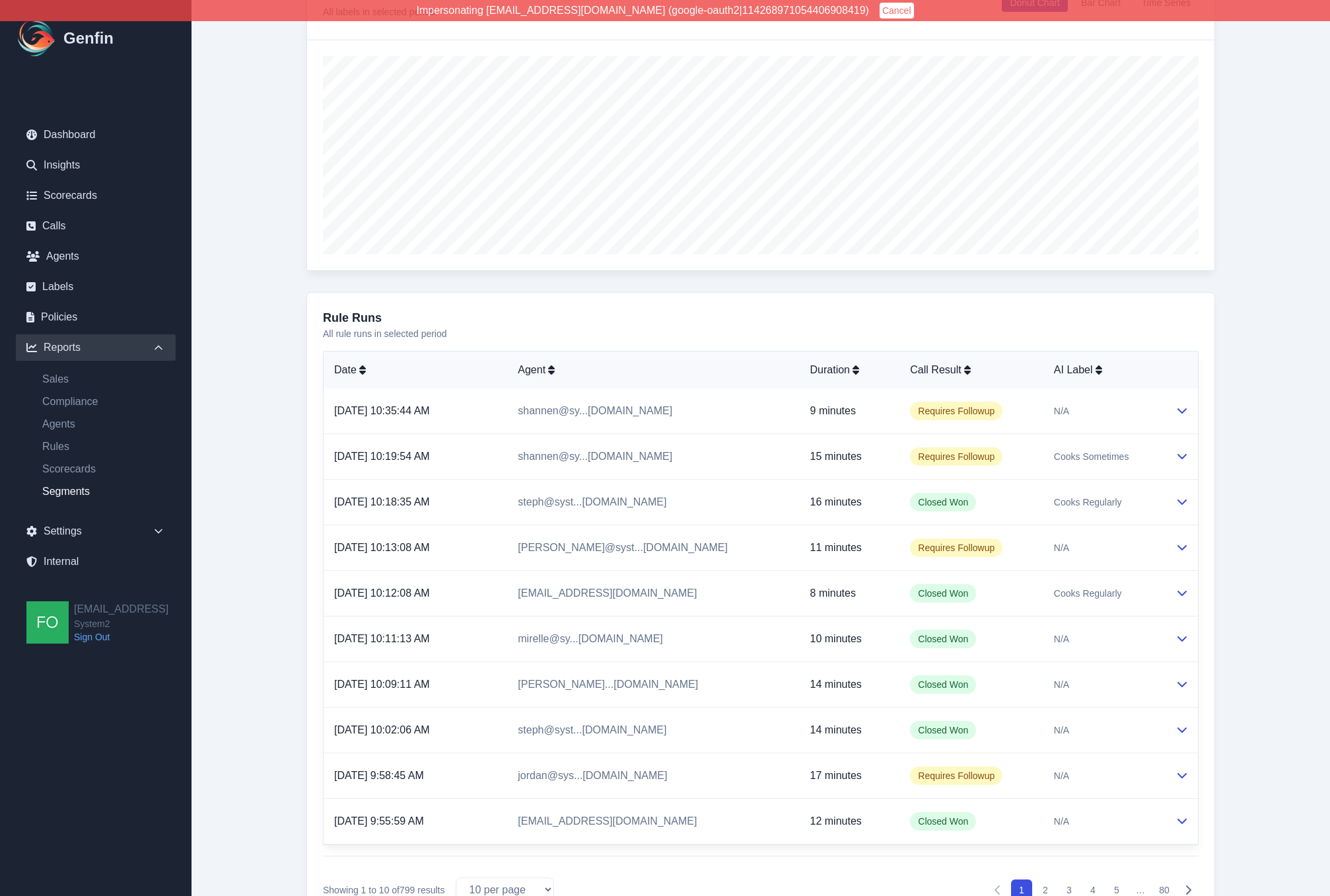
scroll to position [549, 0]
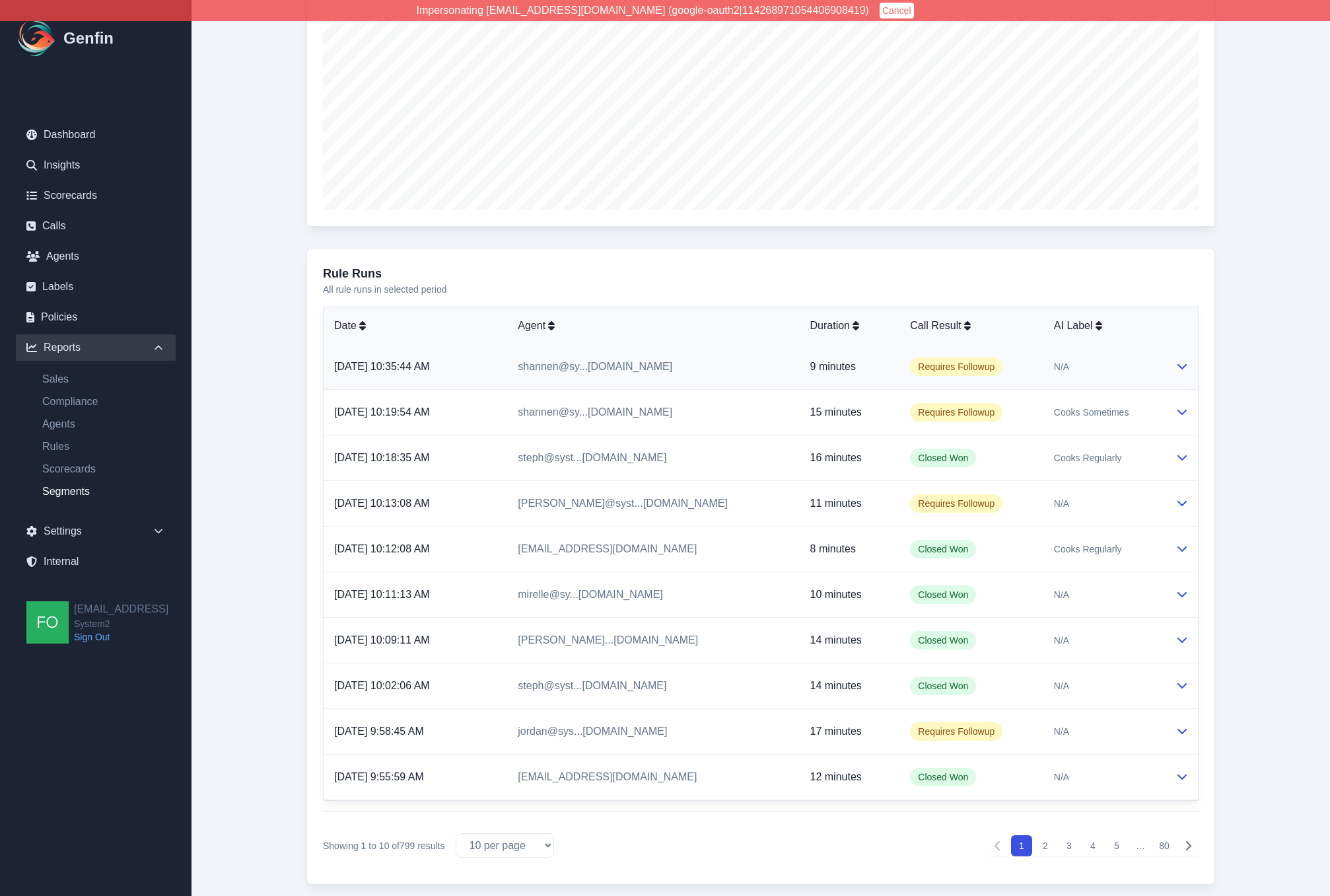
click at [849, 368] on p "9 minutes" at bounding box center [850, 367] width 79 height 16
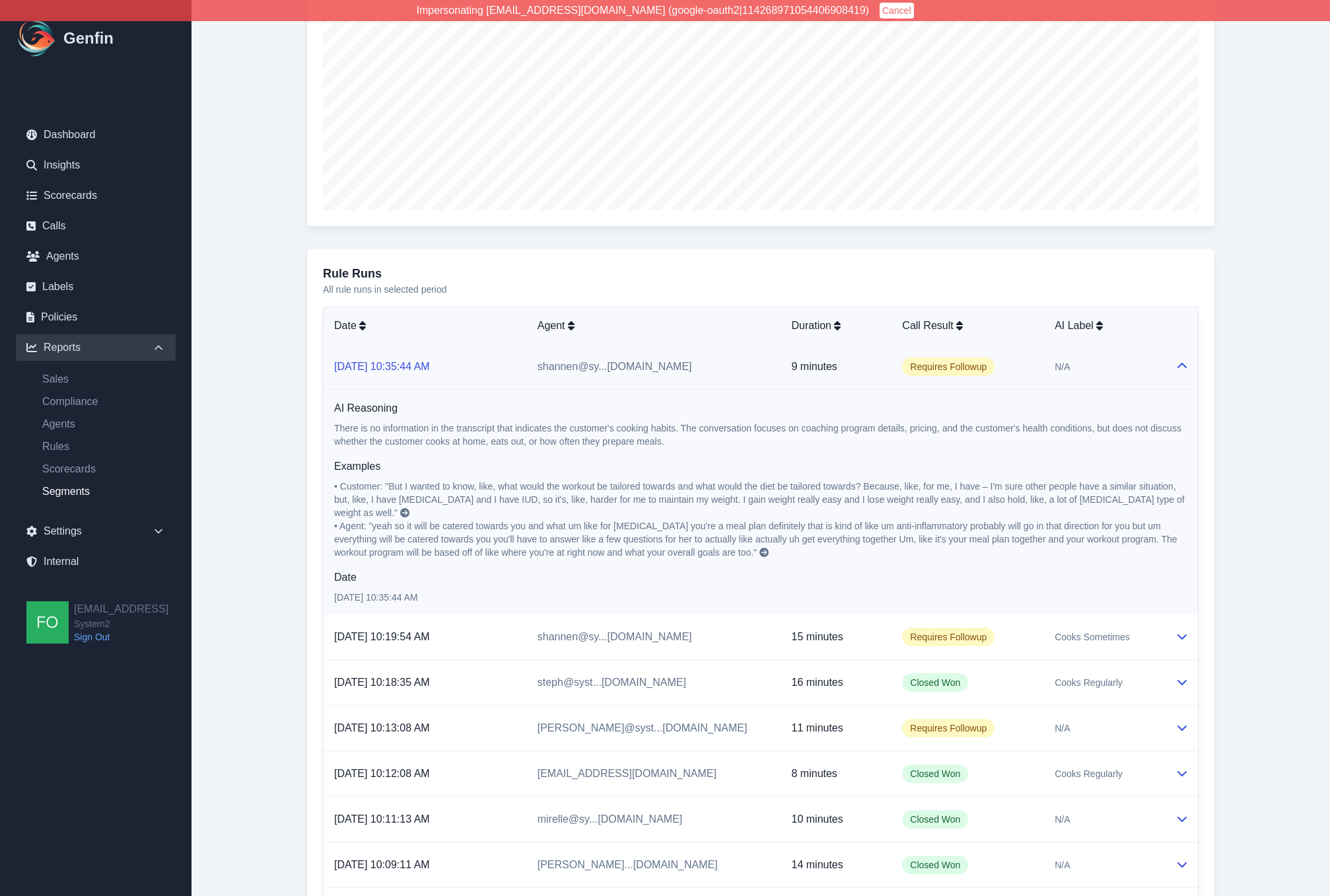
click at [402, 367] on link "10/9/2025, 10:35:44 AM" at bounding box center [382, 366] width 96 height 11
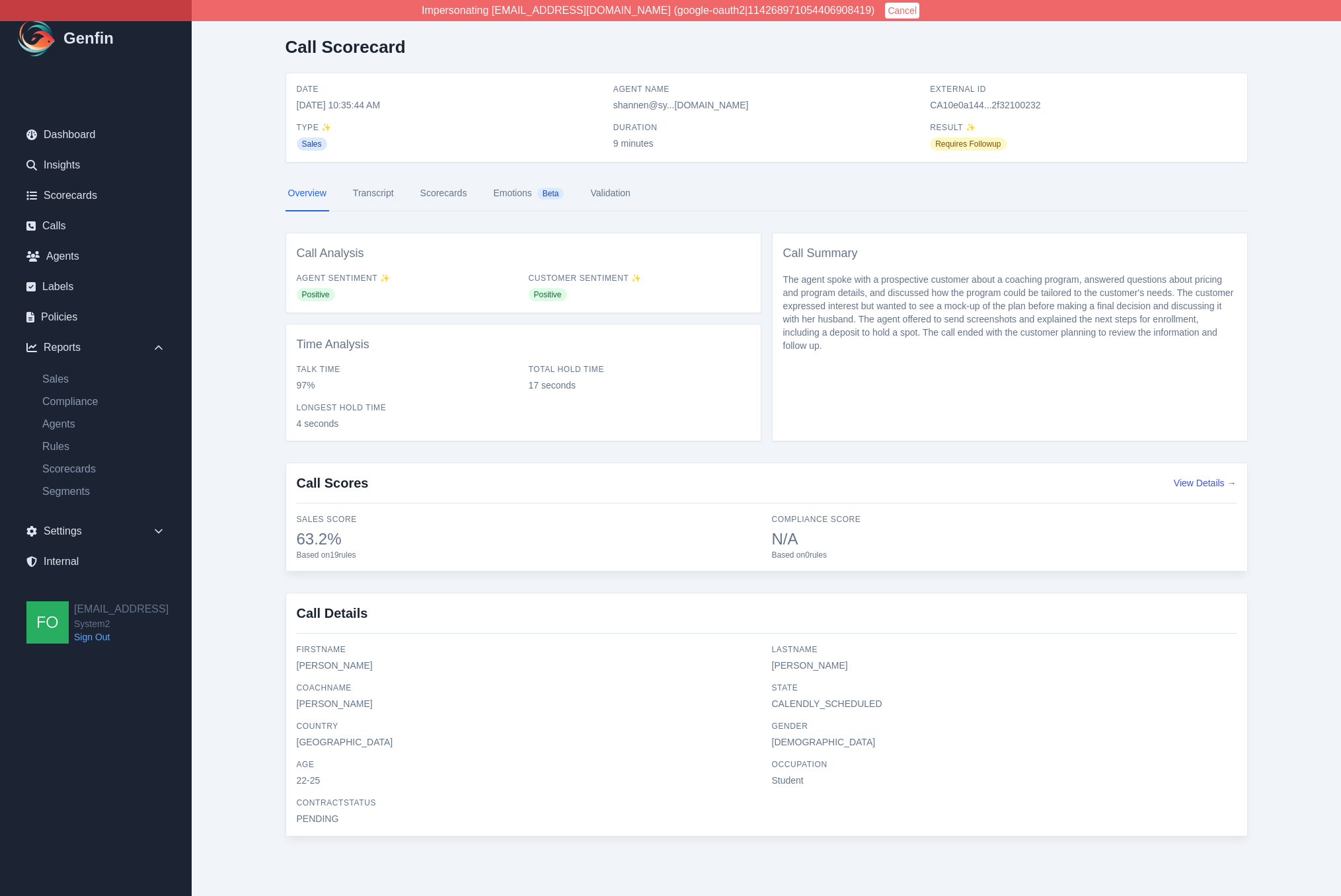
click at [274, 408] on div "Call Scorecard Date [DATE] 10:35:44 AM Agent Name [PERSON_NAME]...[DOMAIN_NAME]…" at bounding box center [767, 441] width 1015 height 884
click at [259, 420] on div "Call Scorecard Date 10/9/2025, 10:35:44 AM Agent Name shannen@sy...m2.fitness E…" at bounding box center [767, 441] width 1015 height 884
drag, startPoint x: 266, startPoint y: 294, endPoint x: 267, endPoint y: 307, distance: 13.0
click at [266, 295] on div "Call Scorecard Date 10/9/2025, 10:35:44 AM Agent Name shannen@sy...m2.fitness E…" at bounding box center [767, 441] width 1015 height 884
click at [1268, 537] on div "Call Scorecard Date 10/9/2025, 10:35:44 AM Agent Name shannen@sy...m2.fitness E…" at bounding box center [767, 441] width 1015 height 884
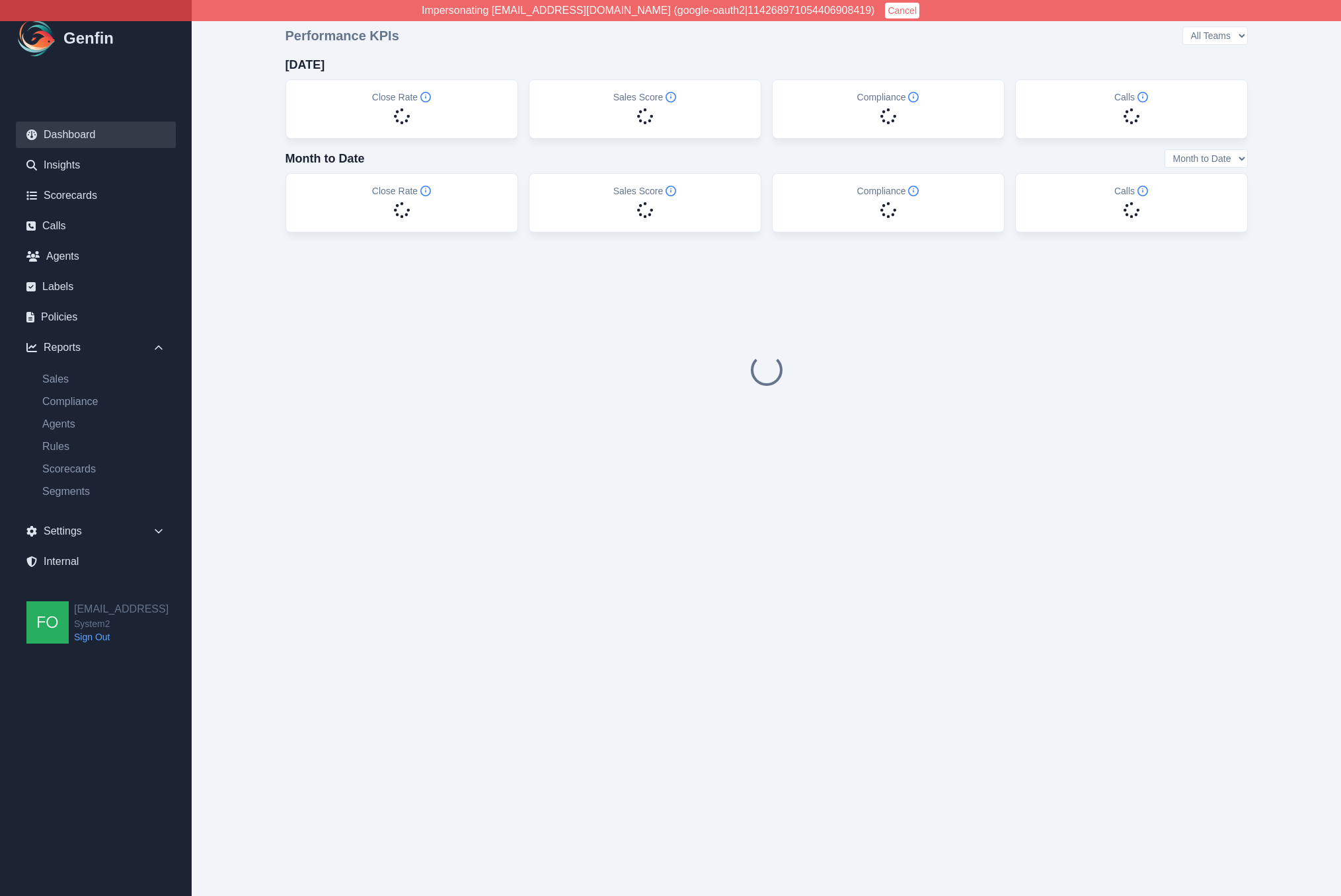
click at [249, 346] on main "Performance KPIs All Teams [DATE] Close Rate Sales Score Compliance Calls Month…" at bounding box center [766, 261] width 1149 height 523
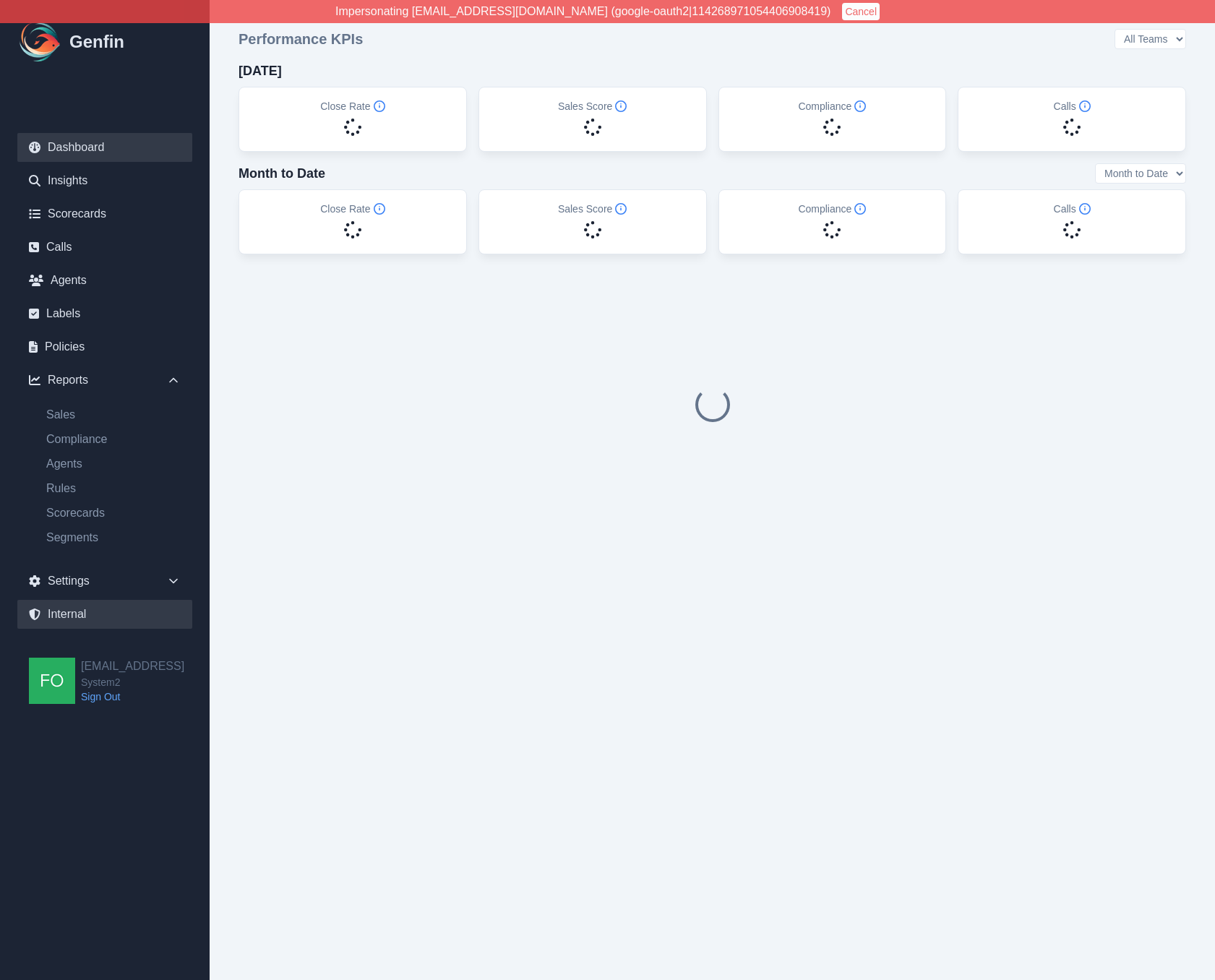
click at [89, 608] on link "Internal" at bounding box center [105, 614] width 175 height 29
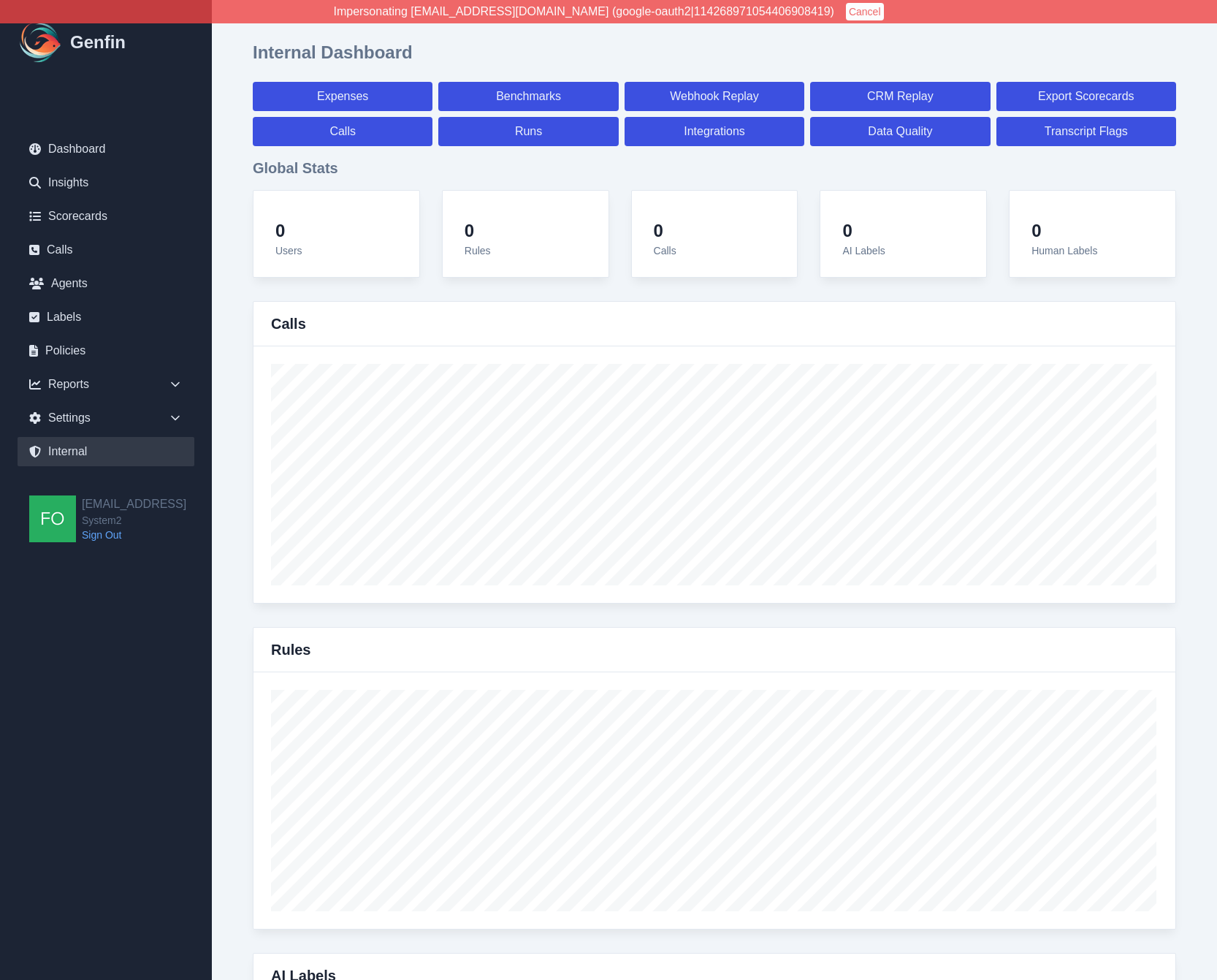
select select "paid"
select select "7"
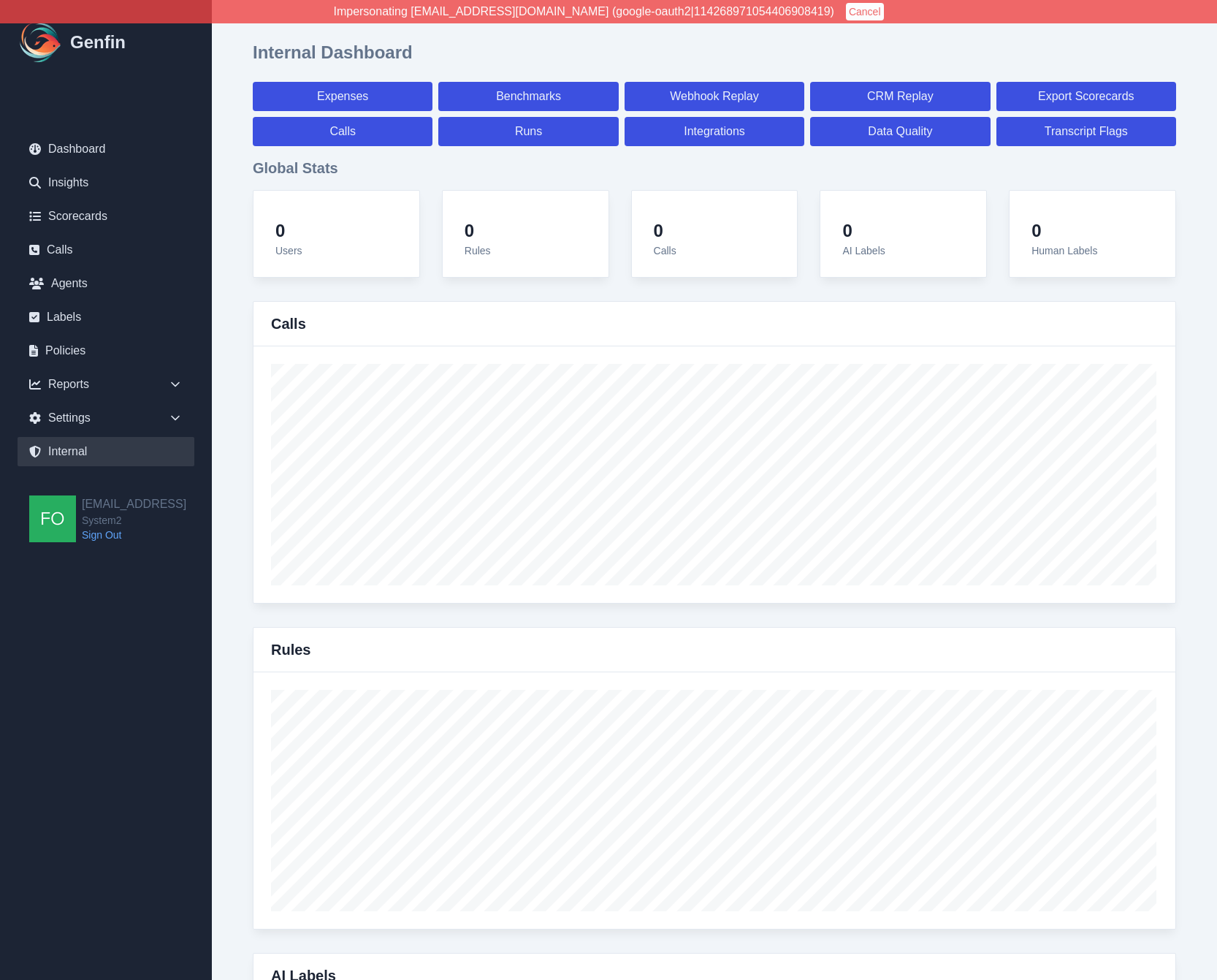
select select "paid"
select select "7"
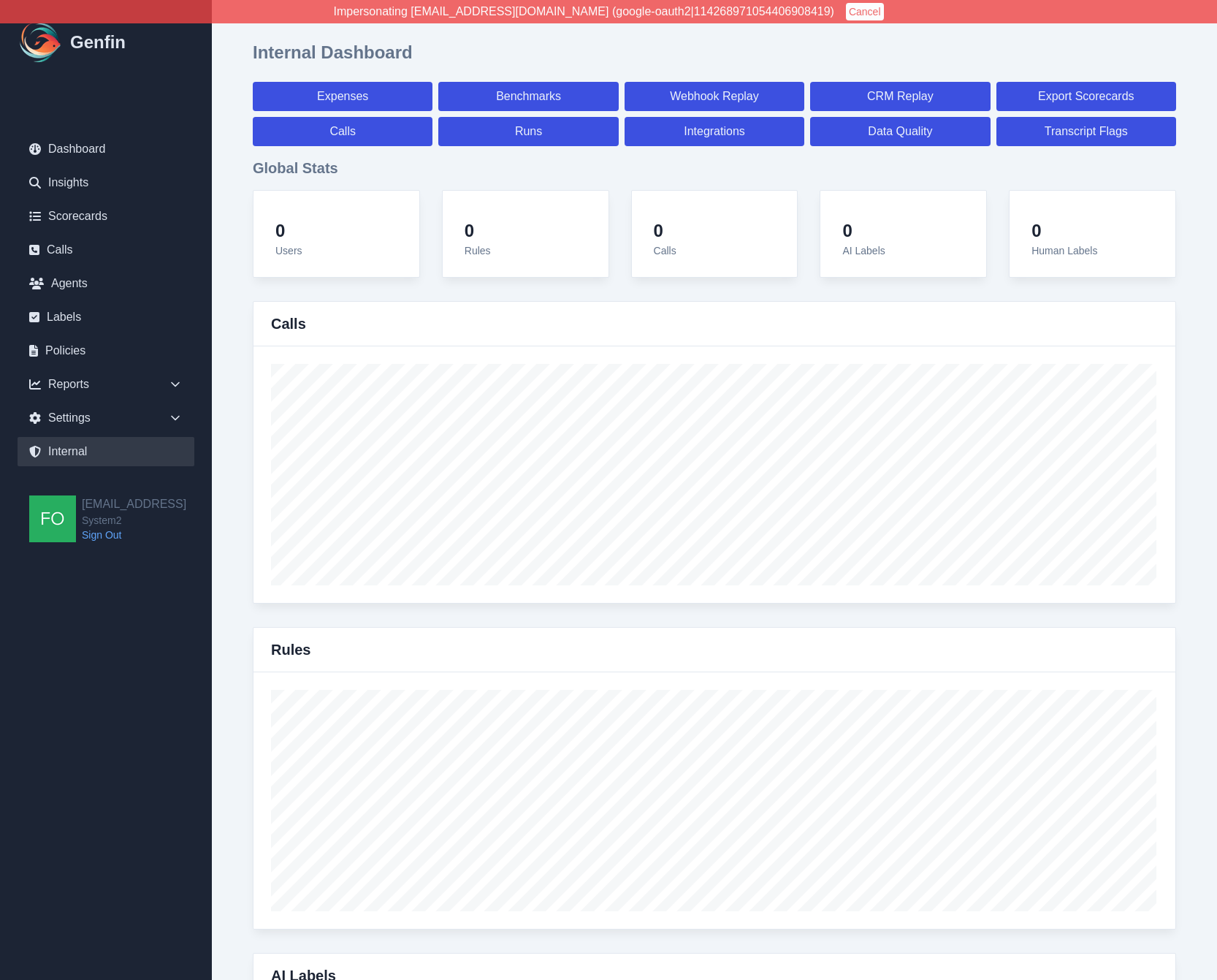
select select "7"
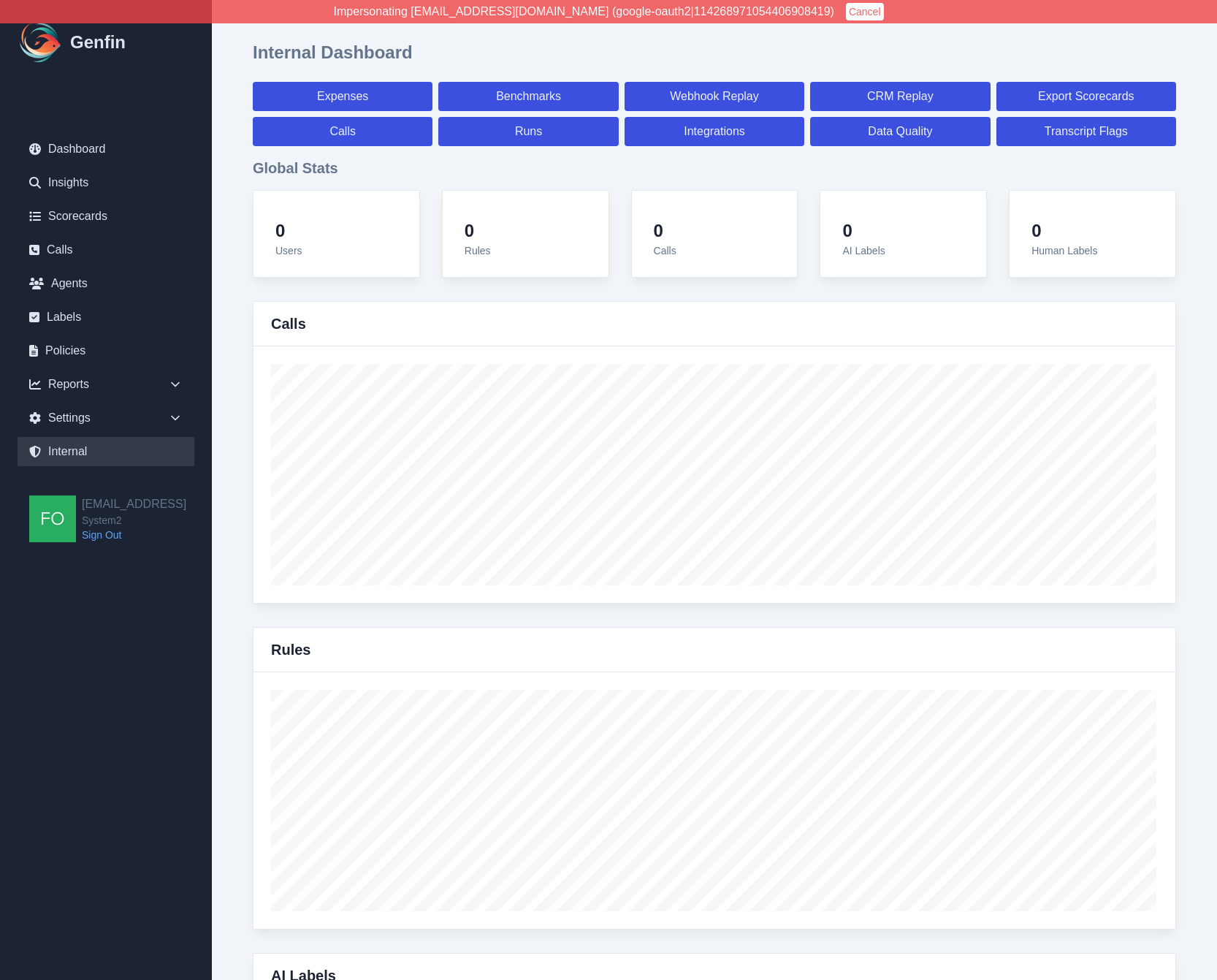
select select "7"
select select "paid"
select select "7"
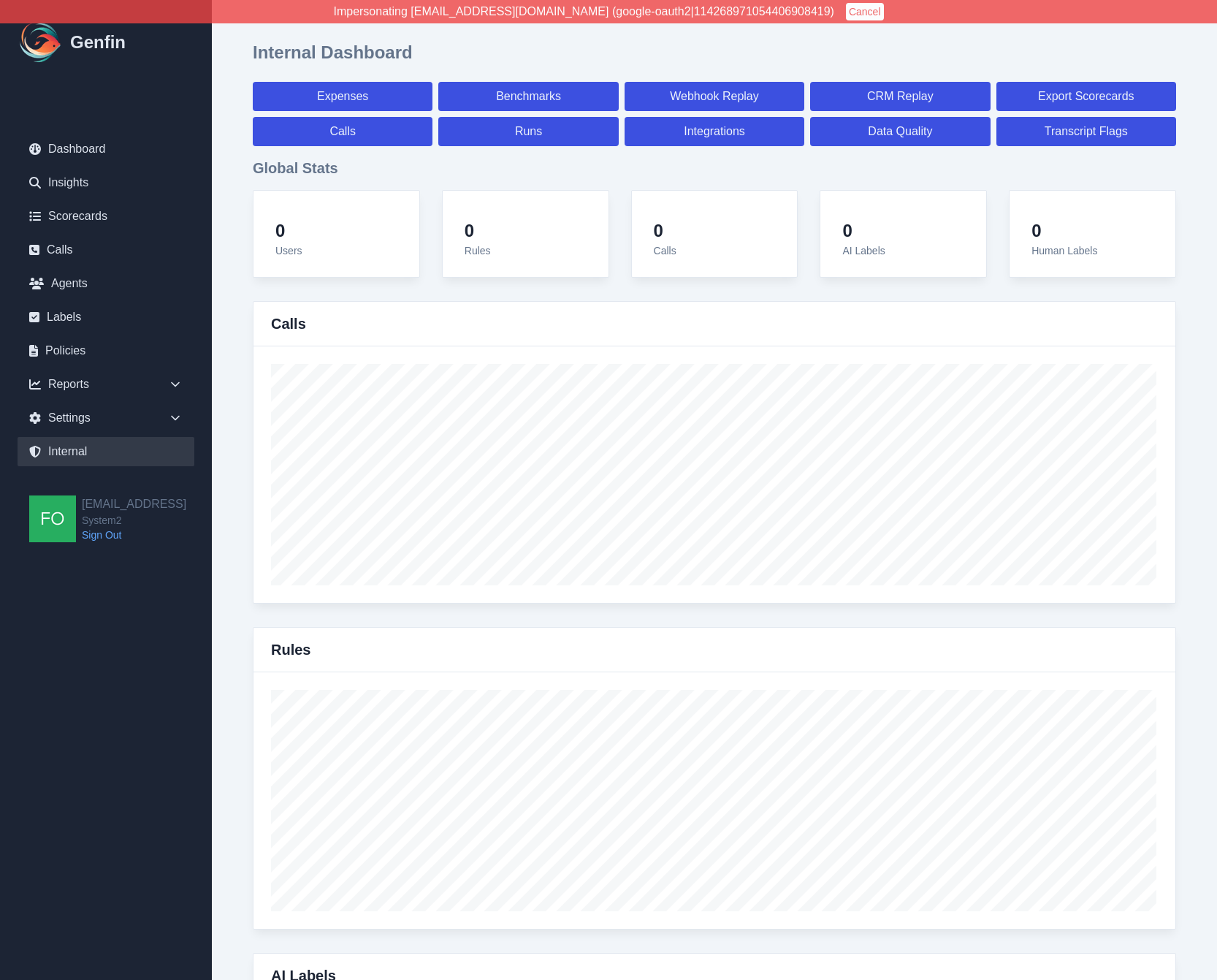
select select "7"
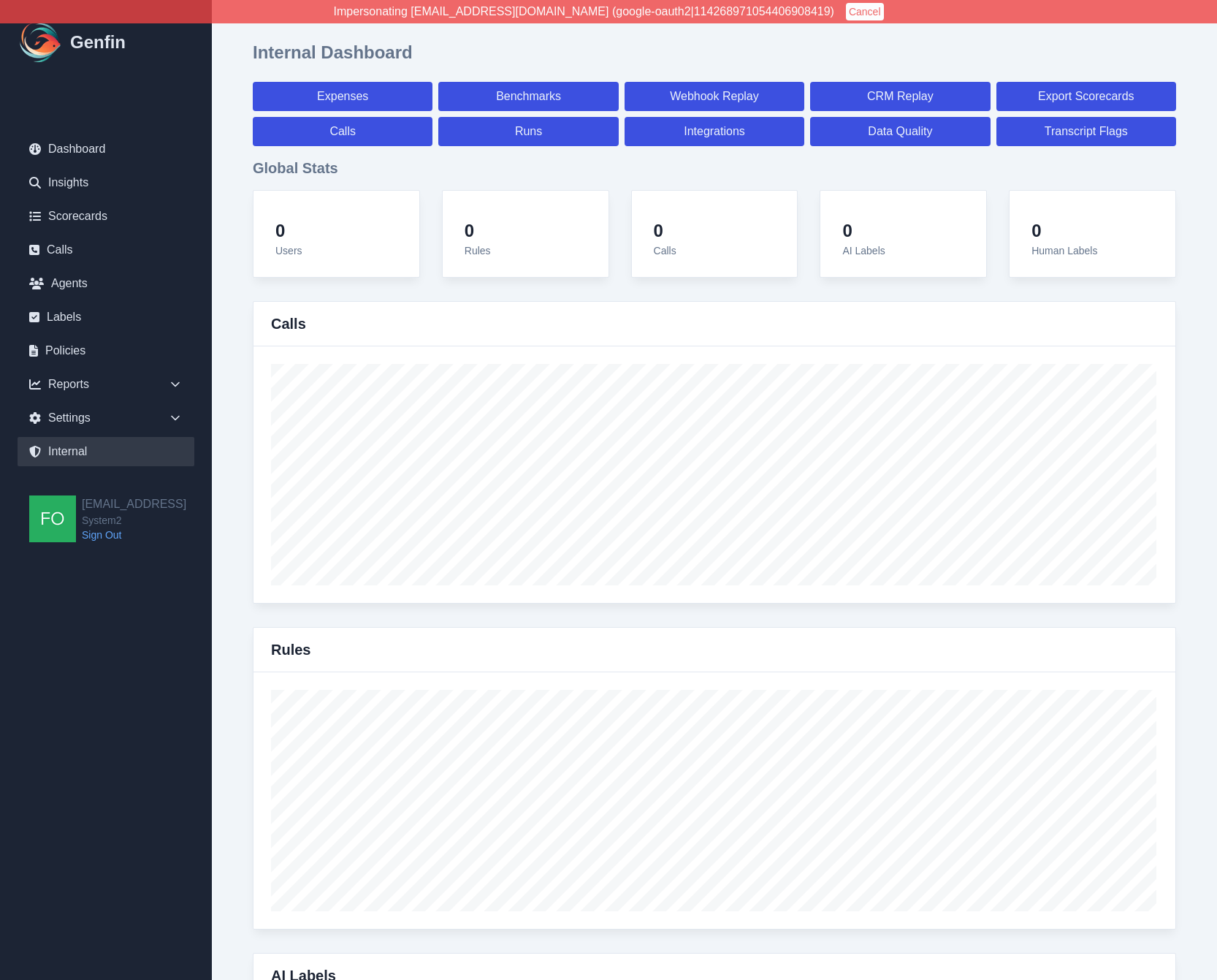
select select "7"
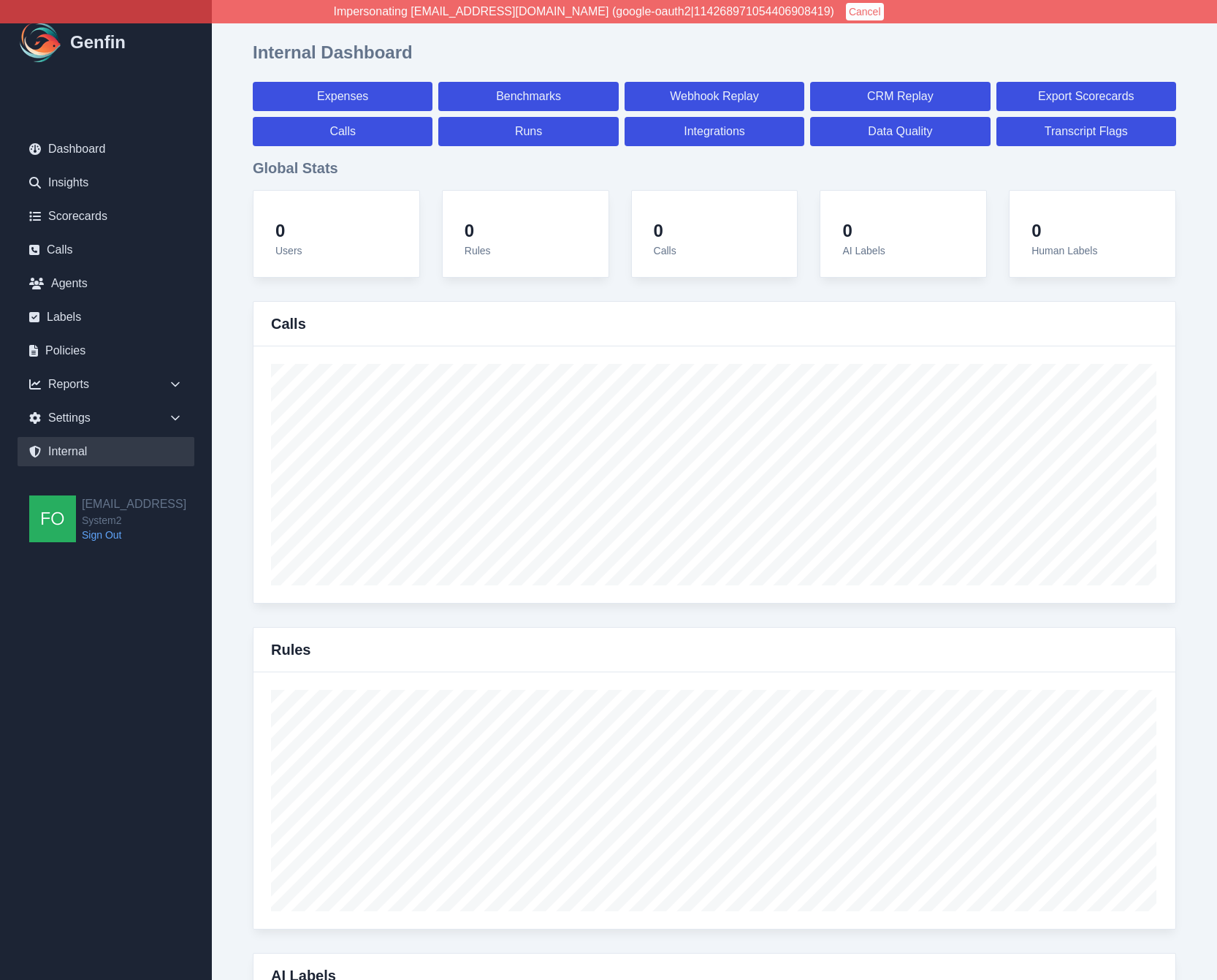
select select "7"
select select "paid"
select select "7"
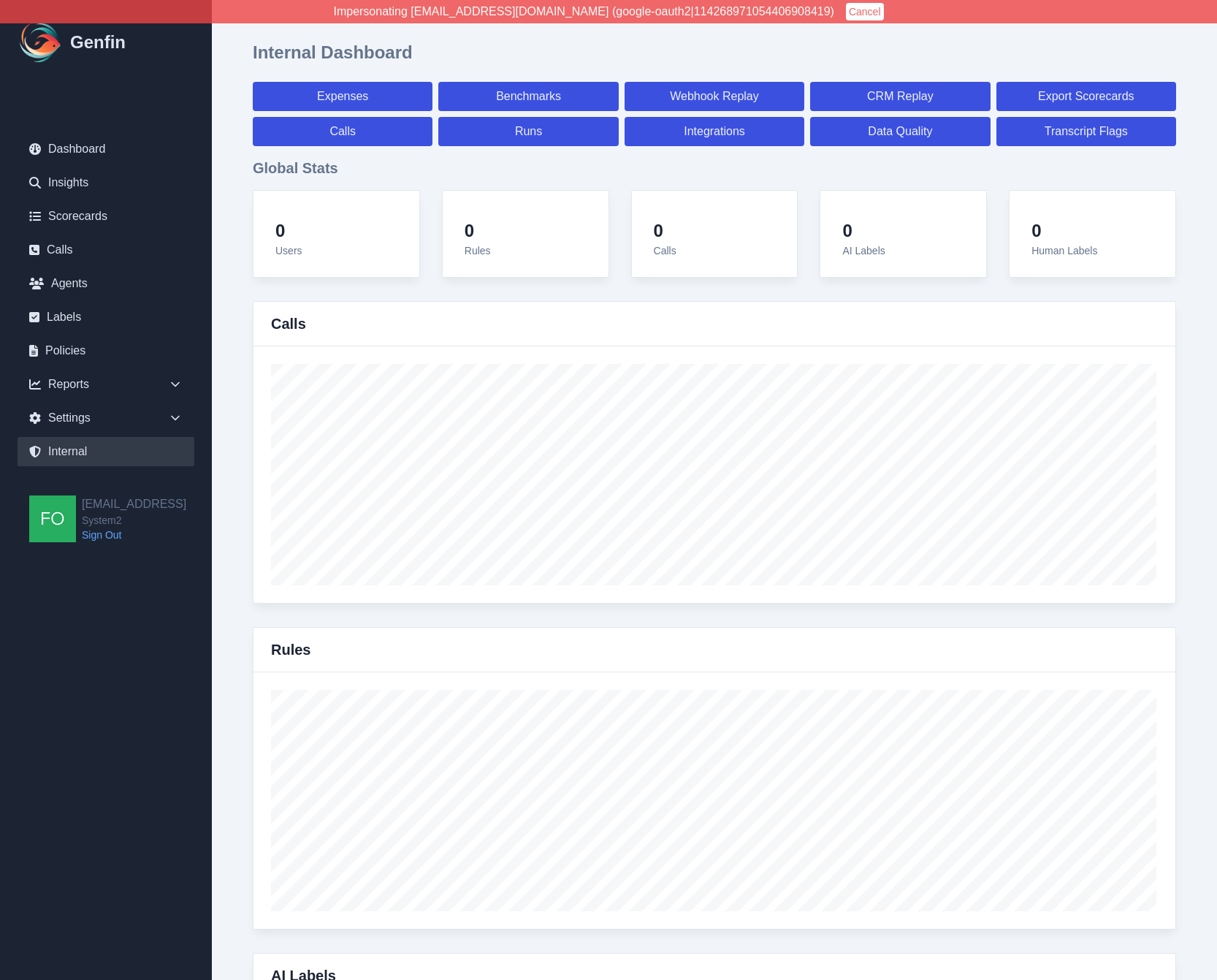
select select "7"
select select "paid"
select select "7"
select select "paid"
select select "7"
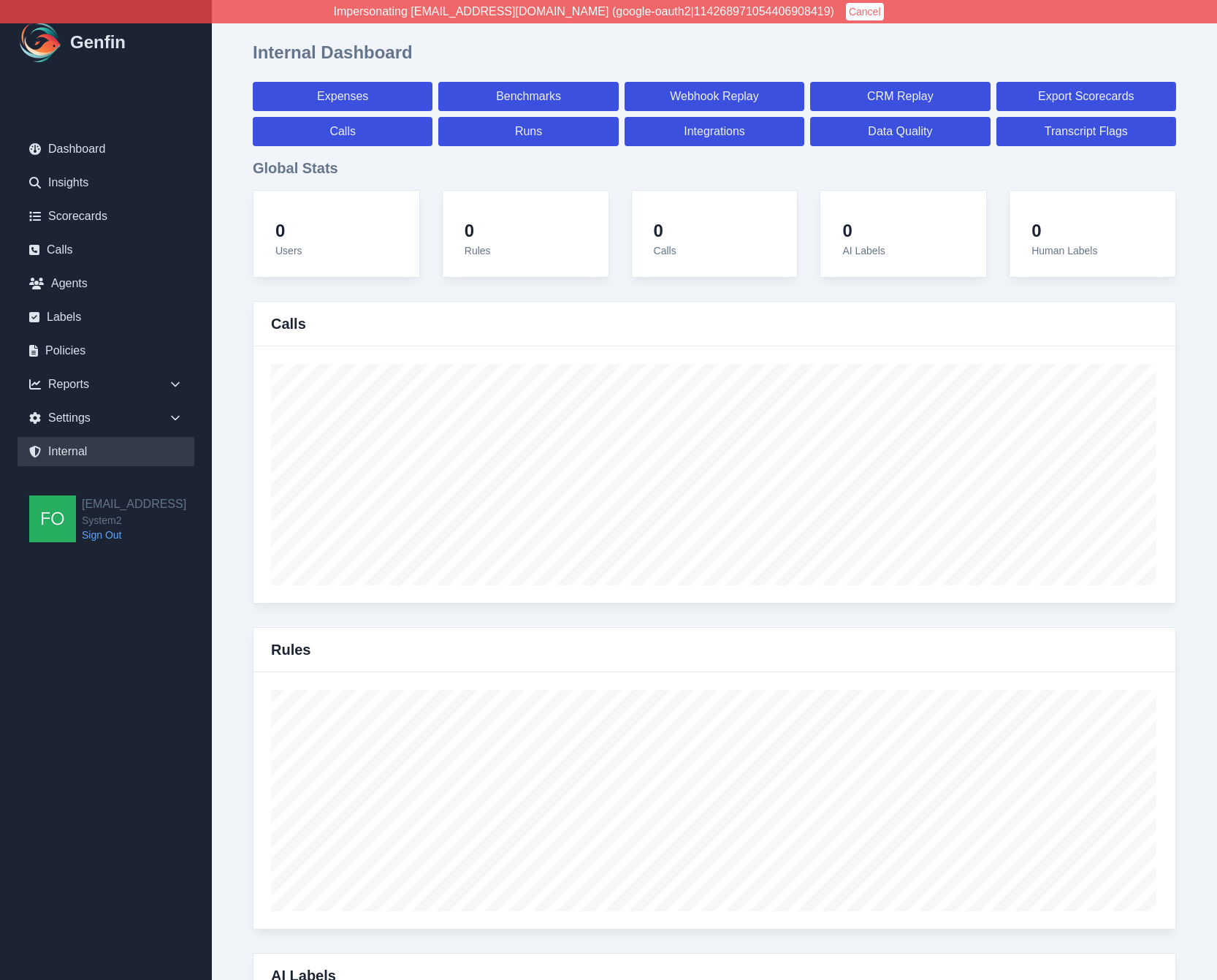
select select "paid"
select select "7"
select select "paid"
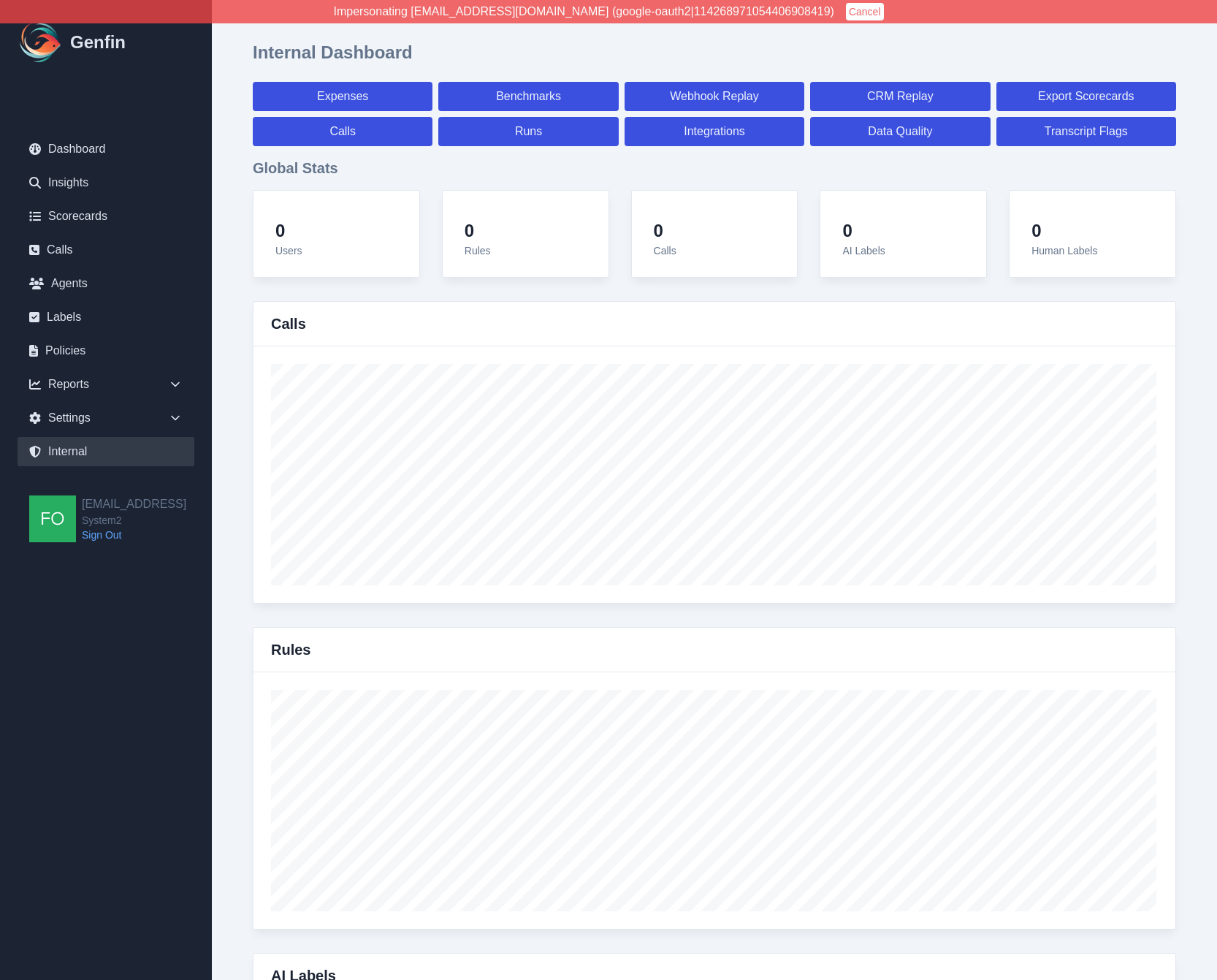
select select "7"
select select "paid"
select select "7"
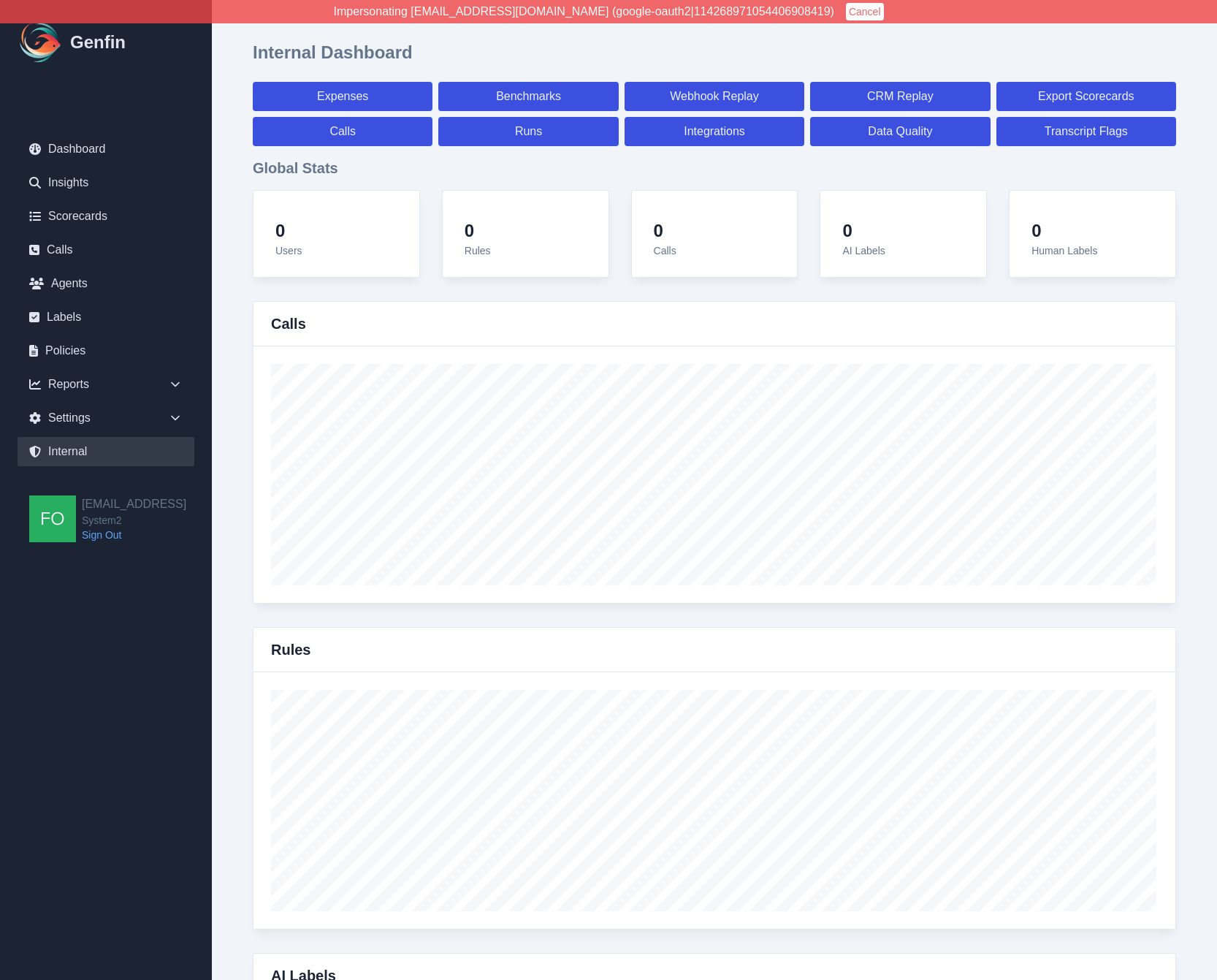
select select "7"
select select "paid"
select select "7"
select select "paid"
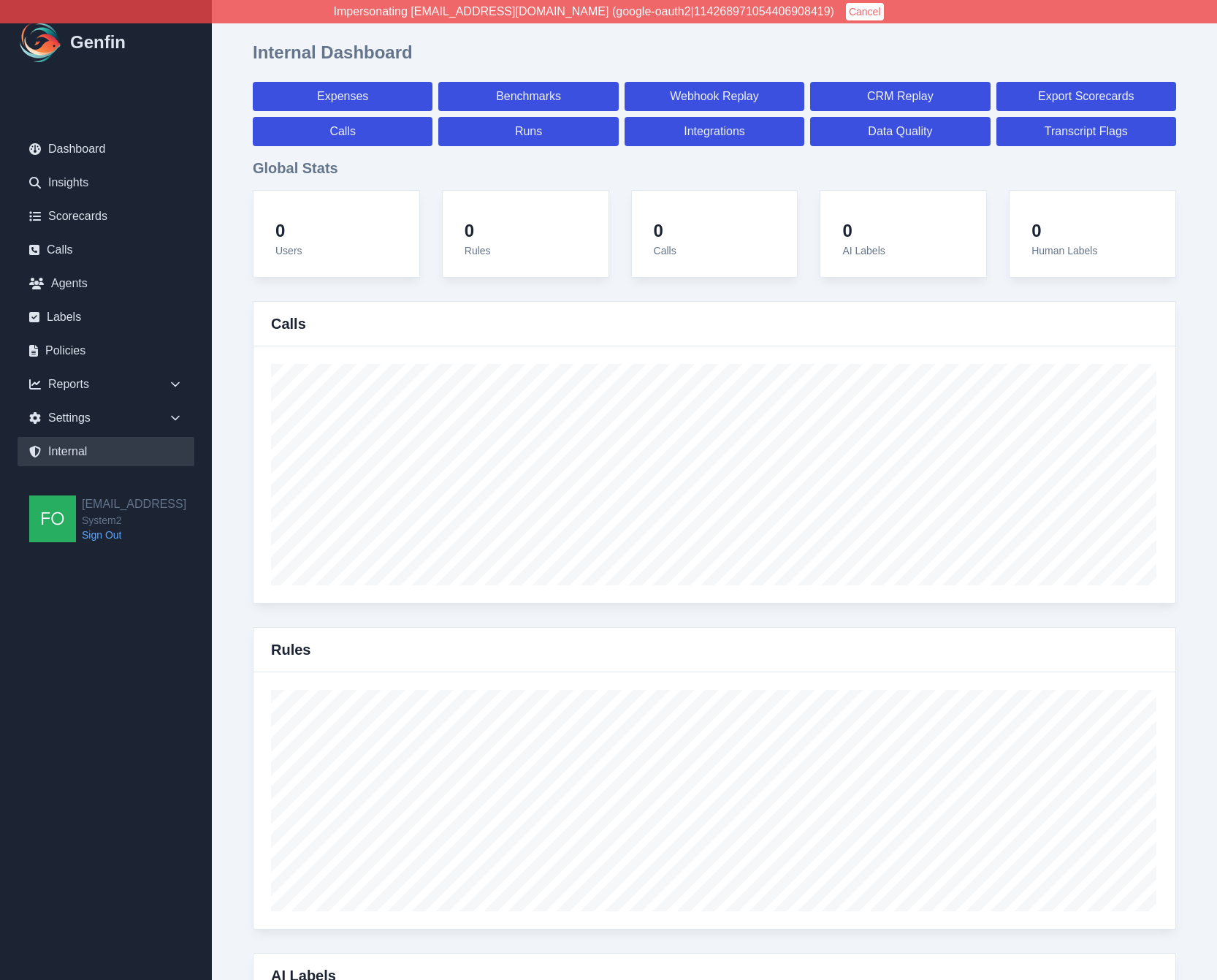
select select "7"
select select "paid"
select select "7"
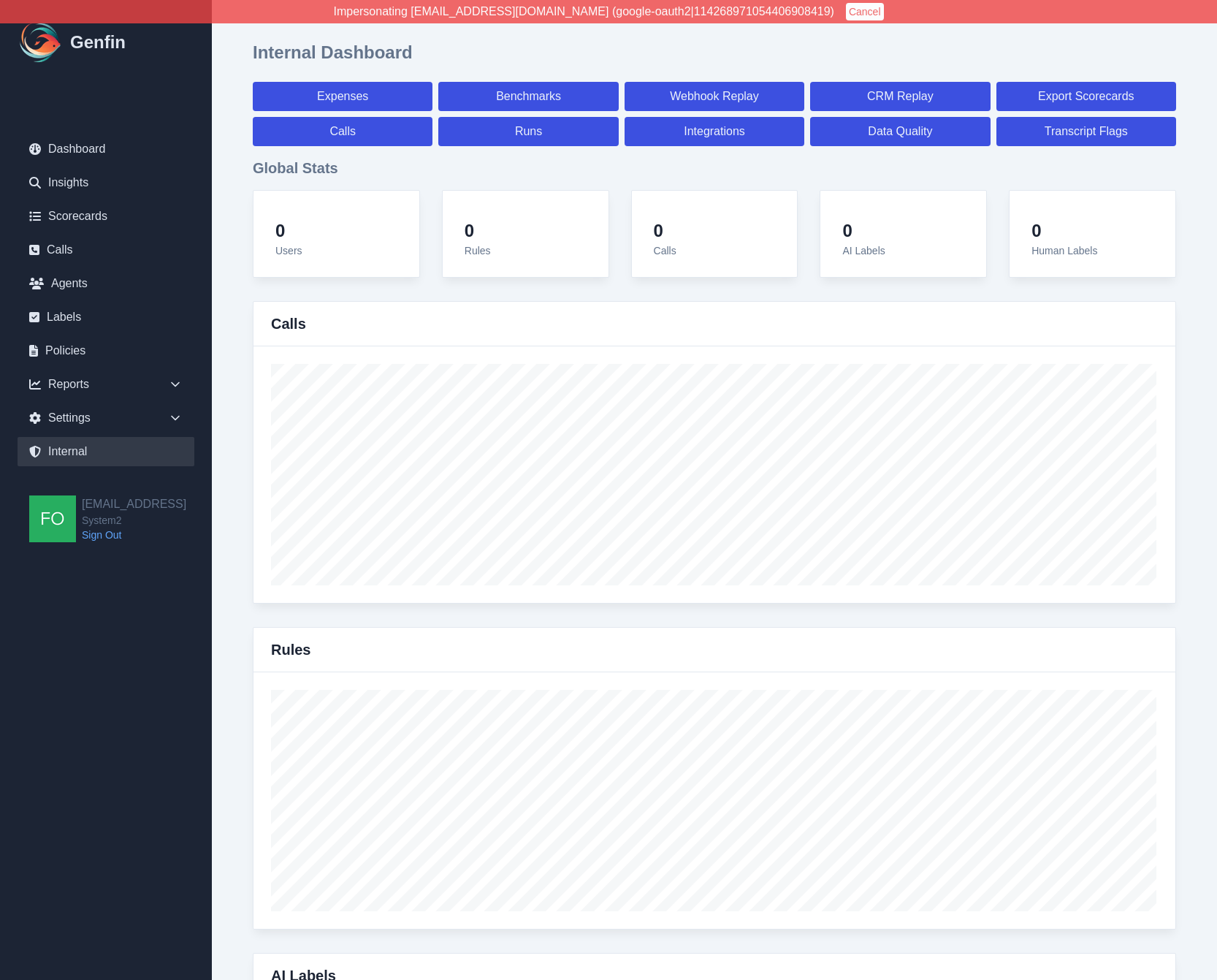
select select "7"
select select "paid"
select select "7"
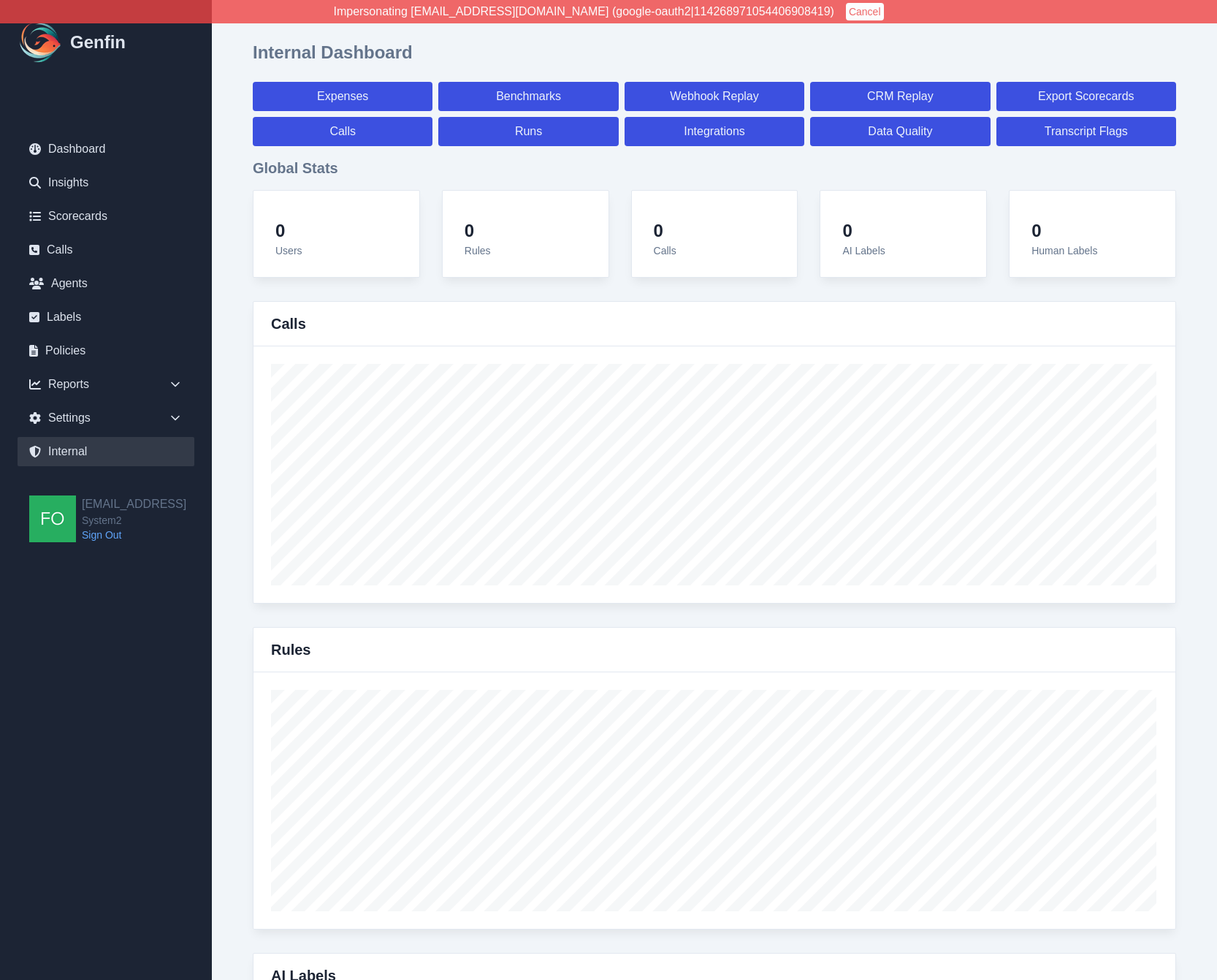
select select "7"
select select "paid"
select select "7"
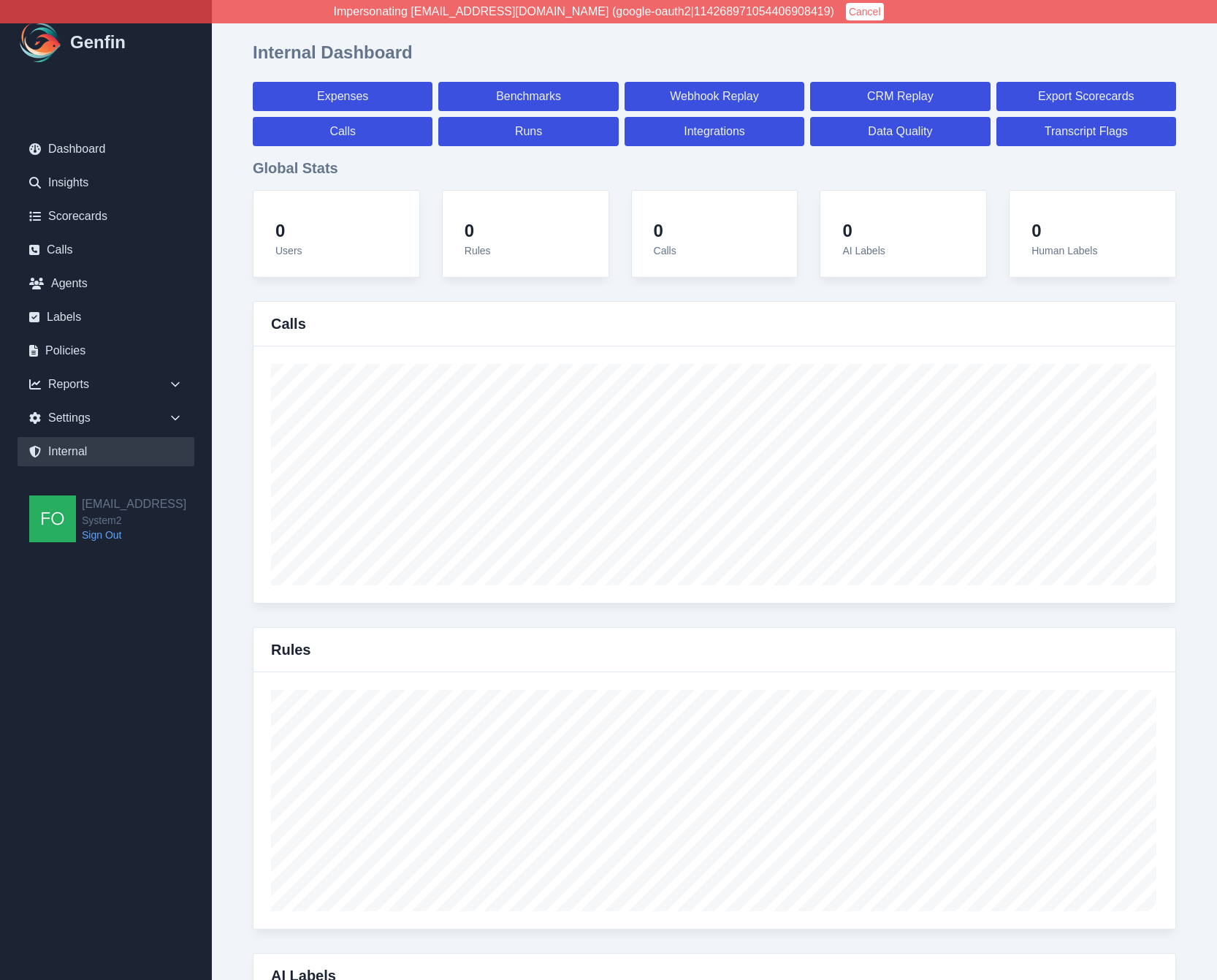
select select "7"
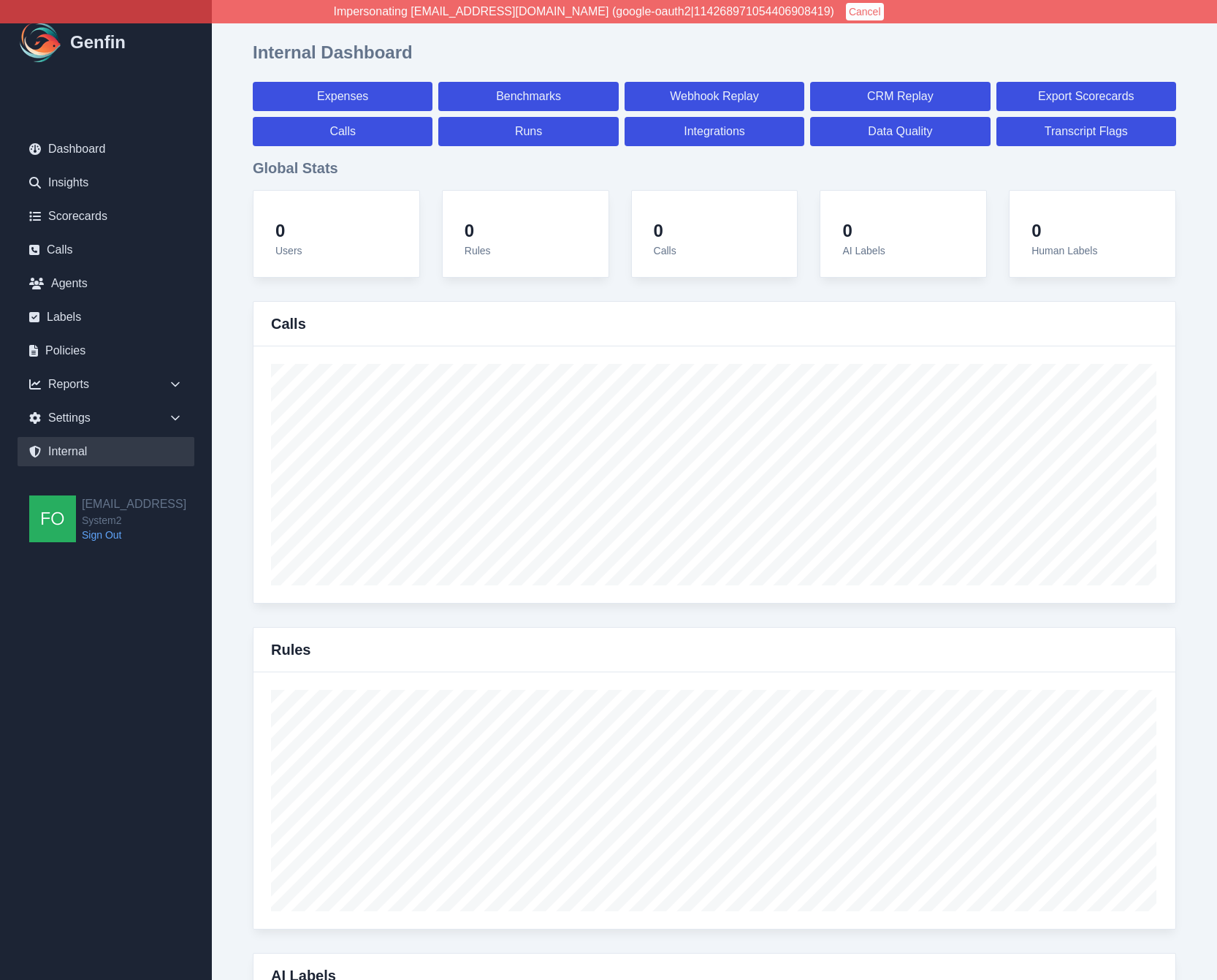
select select "paid"
select select "7"
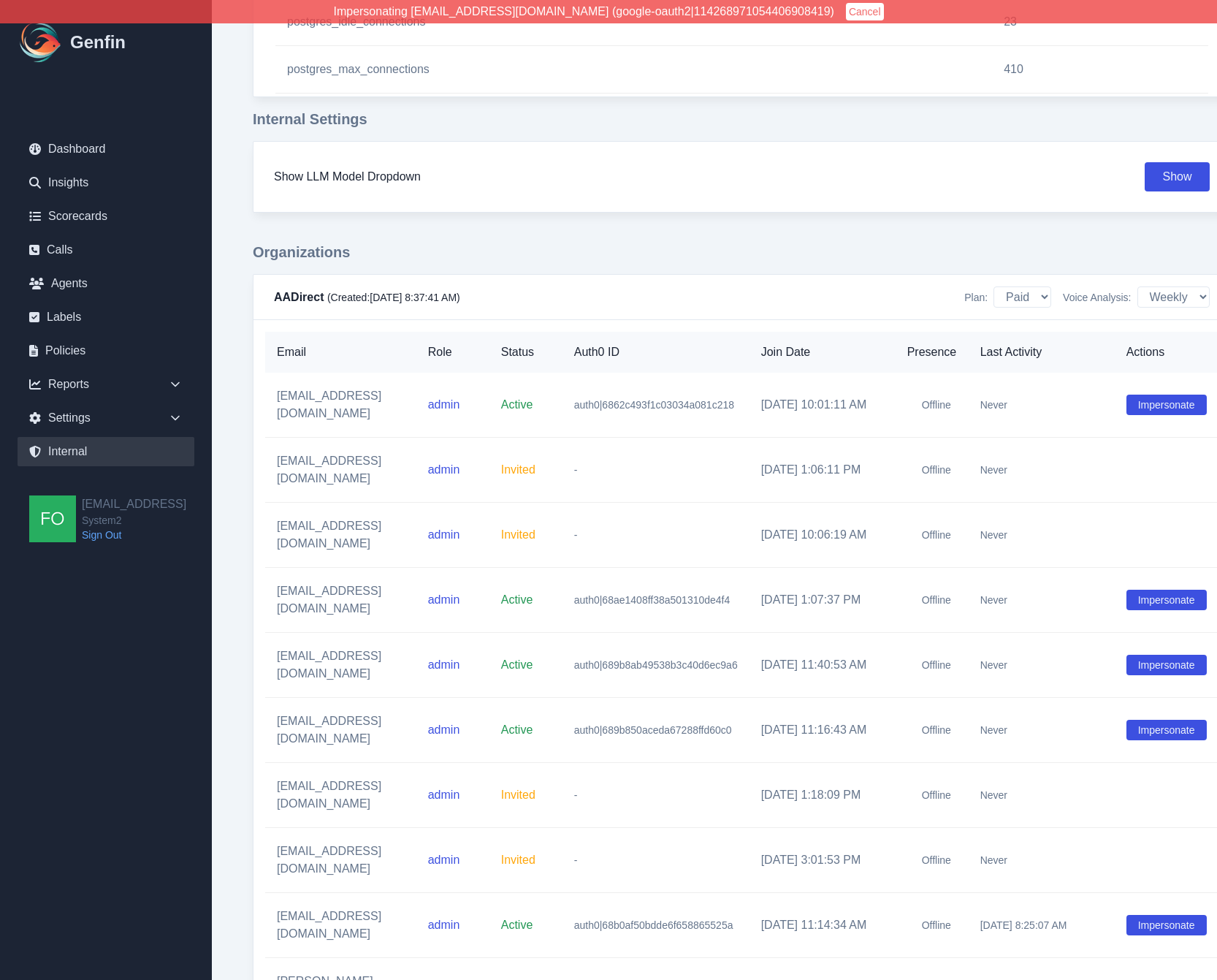
scroll to position [1787, 0]
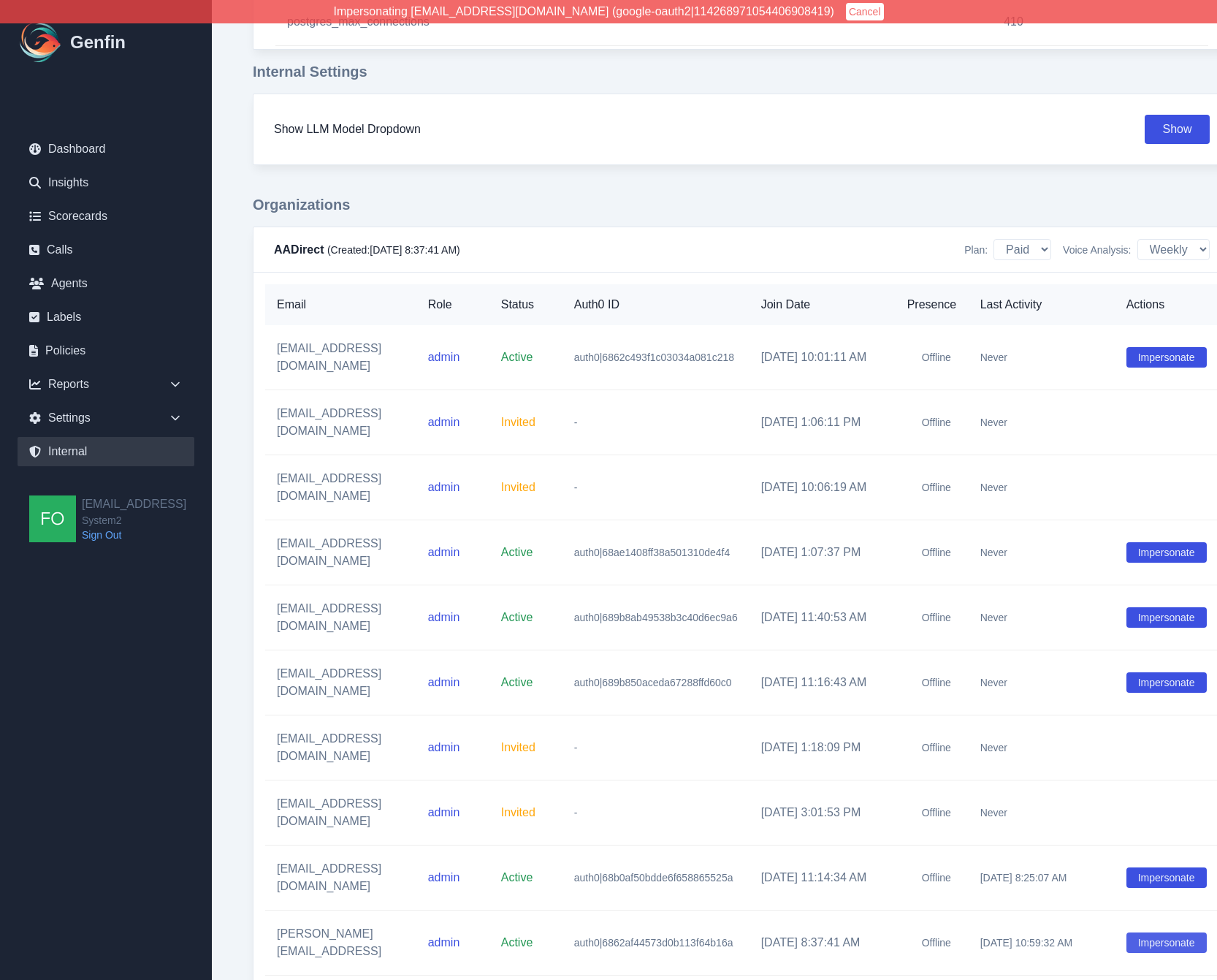
click at [1202, 932] on button "Impersonate" at bounding box center [1166, 942] width 80 height 20
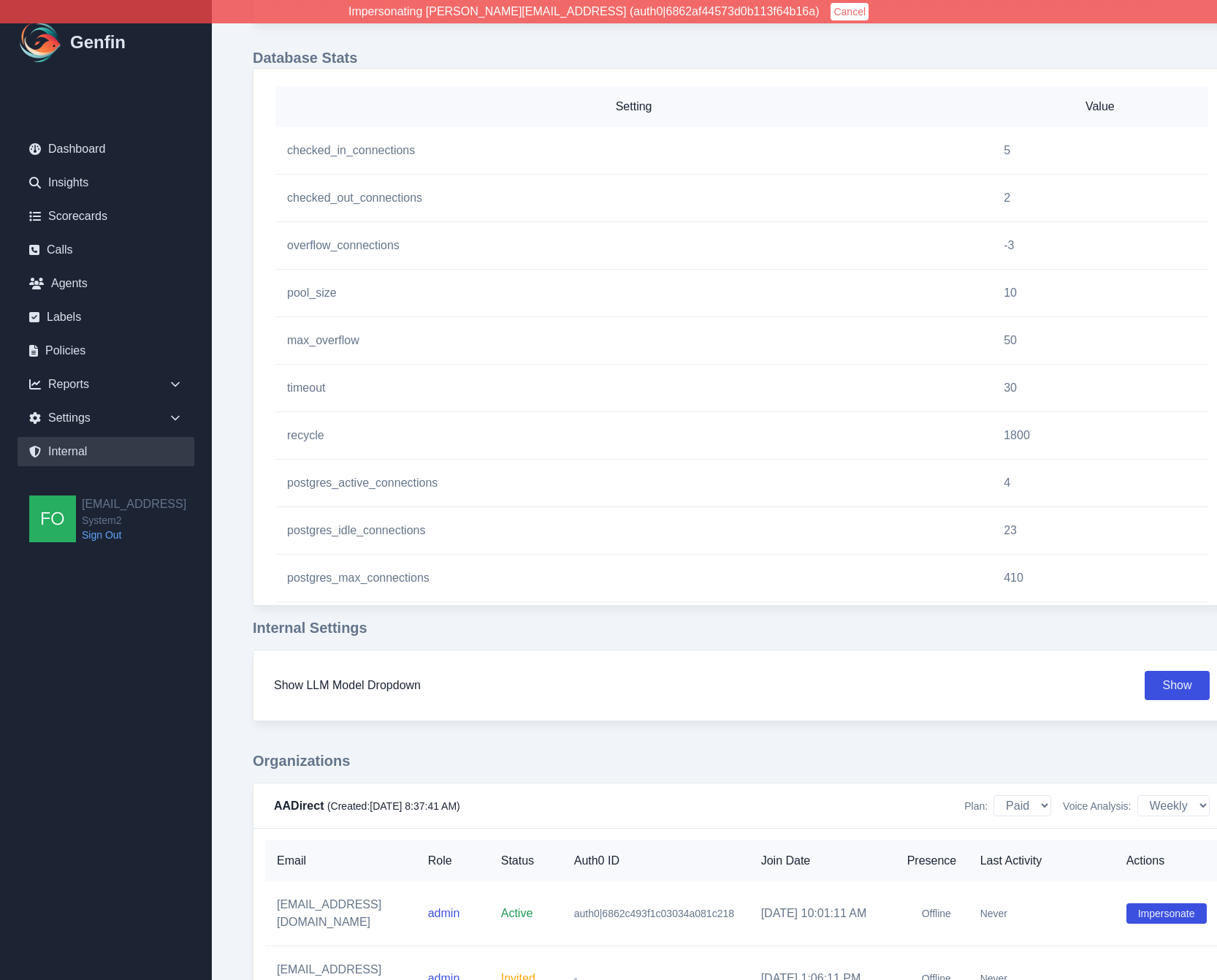
scroll to position [1221, 0]
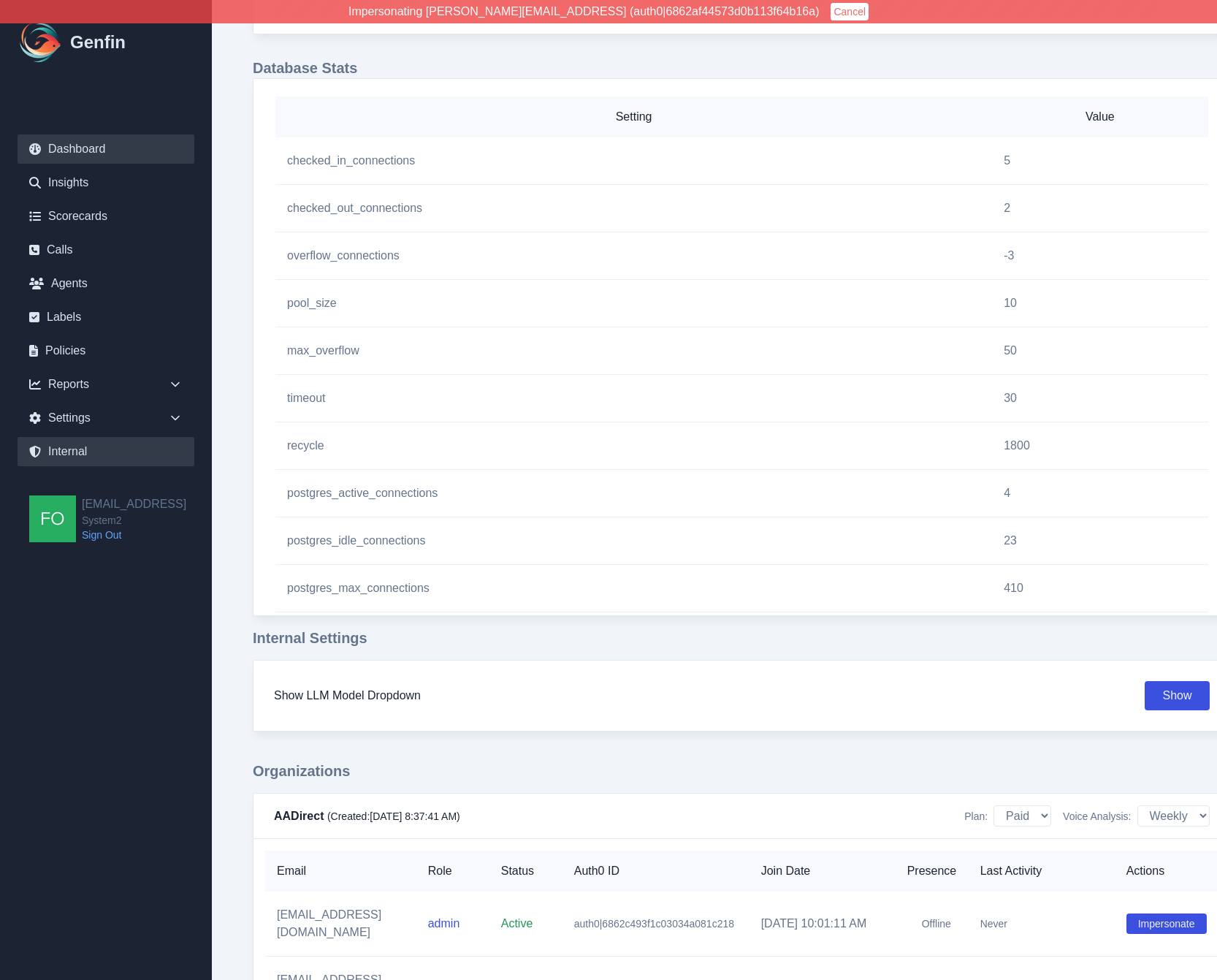
click at [97, 148] on link "Dashboard" at bounding box center [106, 149] width 177 height 29
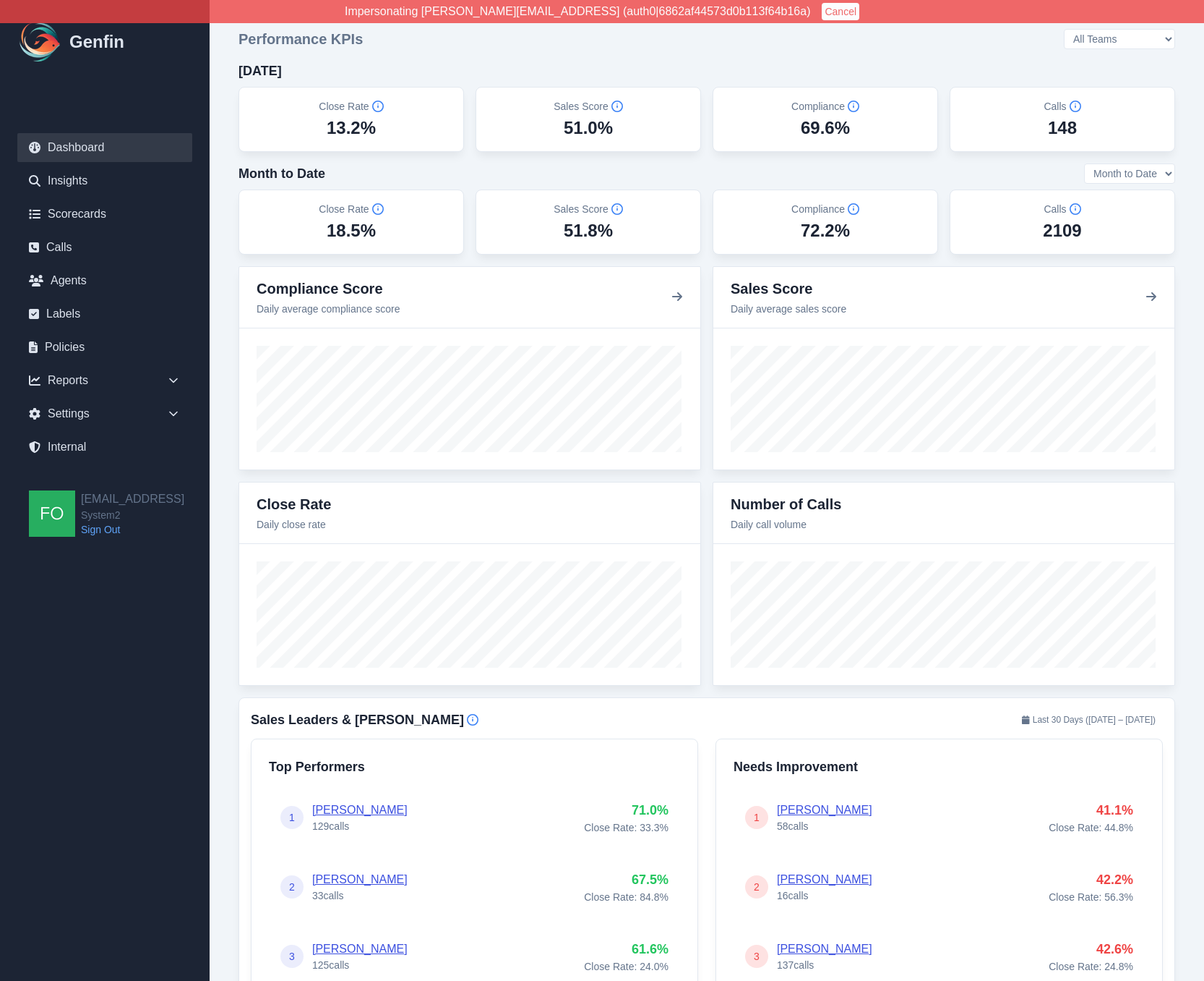
click at [1143, 39] on select "All Teams [PERSON_NAME] Support" at bounding box center [1119, 38] width 111 height 20
click at [1104, 29] on select "All Teams [PERSON_NAME] Support" at bounding box center [1119, 38] width 111 height 20
click at [1147, 41] on select "All Teams [PERSON_NAME] Support" at bounding box center [1119, 38] width 111 height 20
select select "2"
click at [1104, 29] on select "All Teams [PERSON_NAME] Support" at bounding box center [1119, 38] width 111 height 20
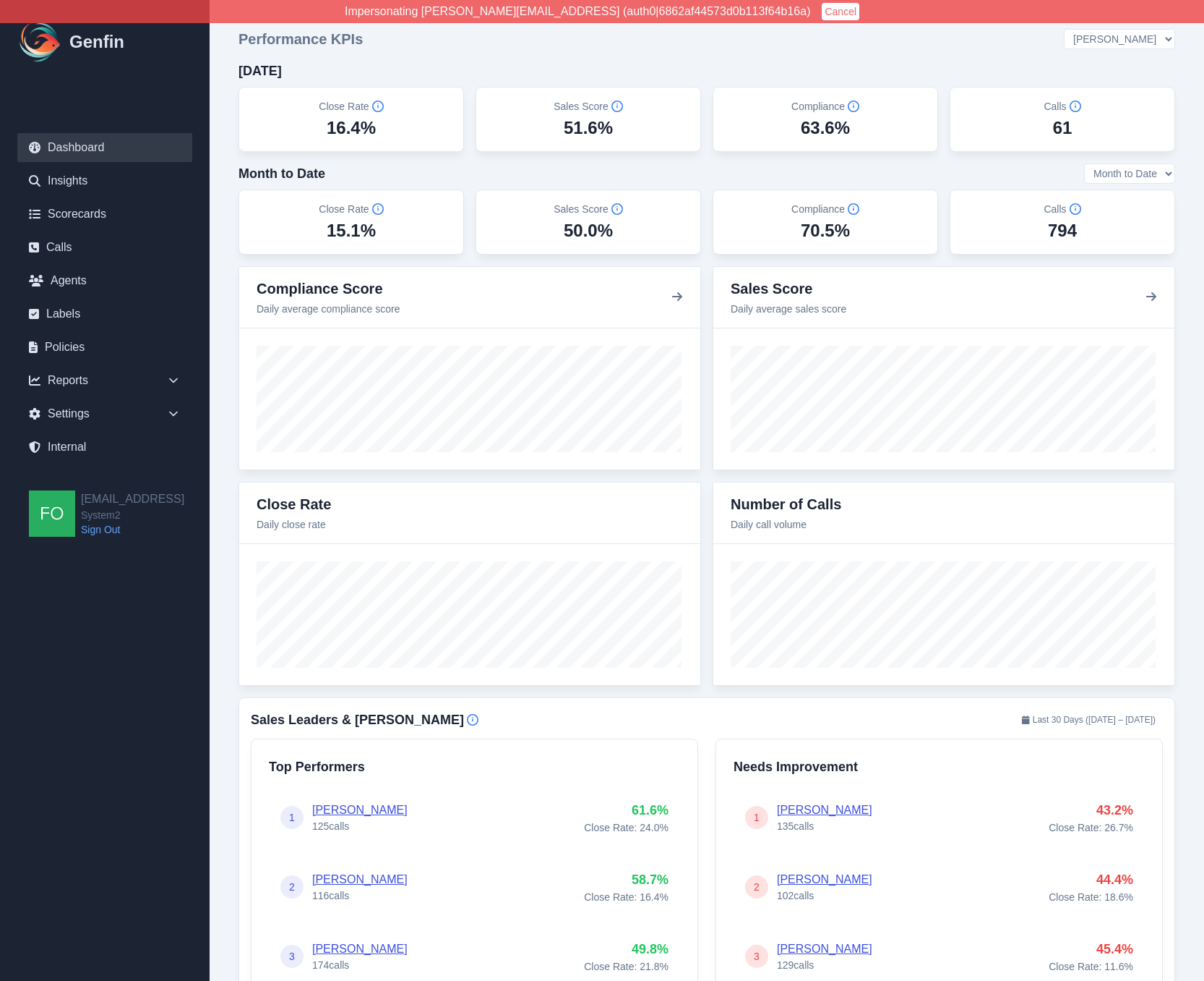
click at [969, 58] on div "Performance KPIs All Teams [PERSON_NAME] Support [DATE] Close Rate 16.4% Sales …" at bounding box center [707, 142] width 936 height 226
